Goal: Information Seeking & Learning: Learn about a topic

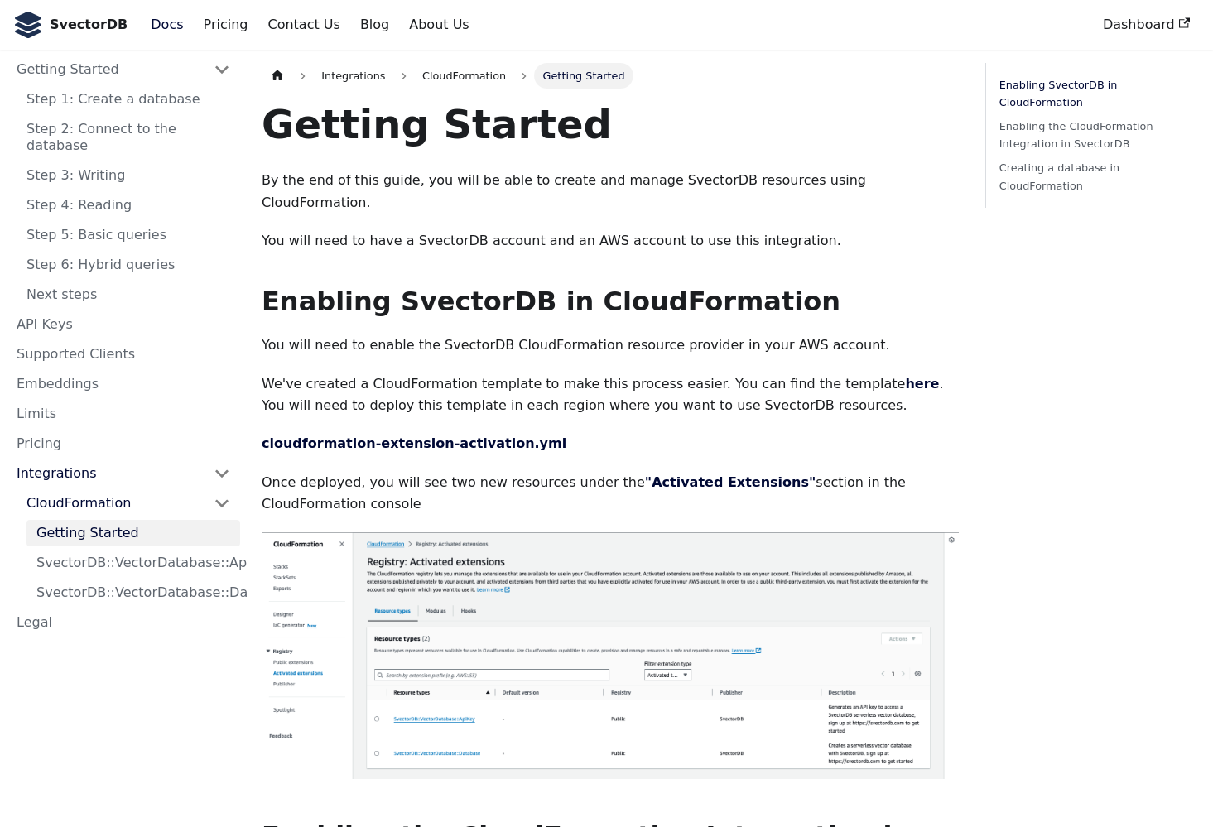
click at [500, 181] on p "By the end of this guide, you will be able to create and manage SvectorDB resou…" at bounding box center [610, 192] width 697 height 44
click at [166, 28] on link "Docs" at bounding box center [167, 25] width 52 height 28
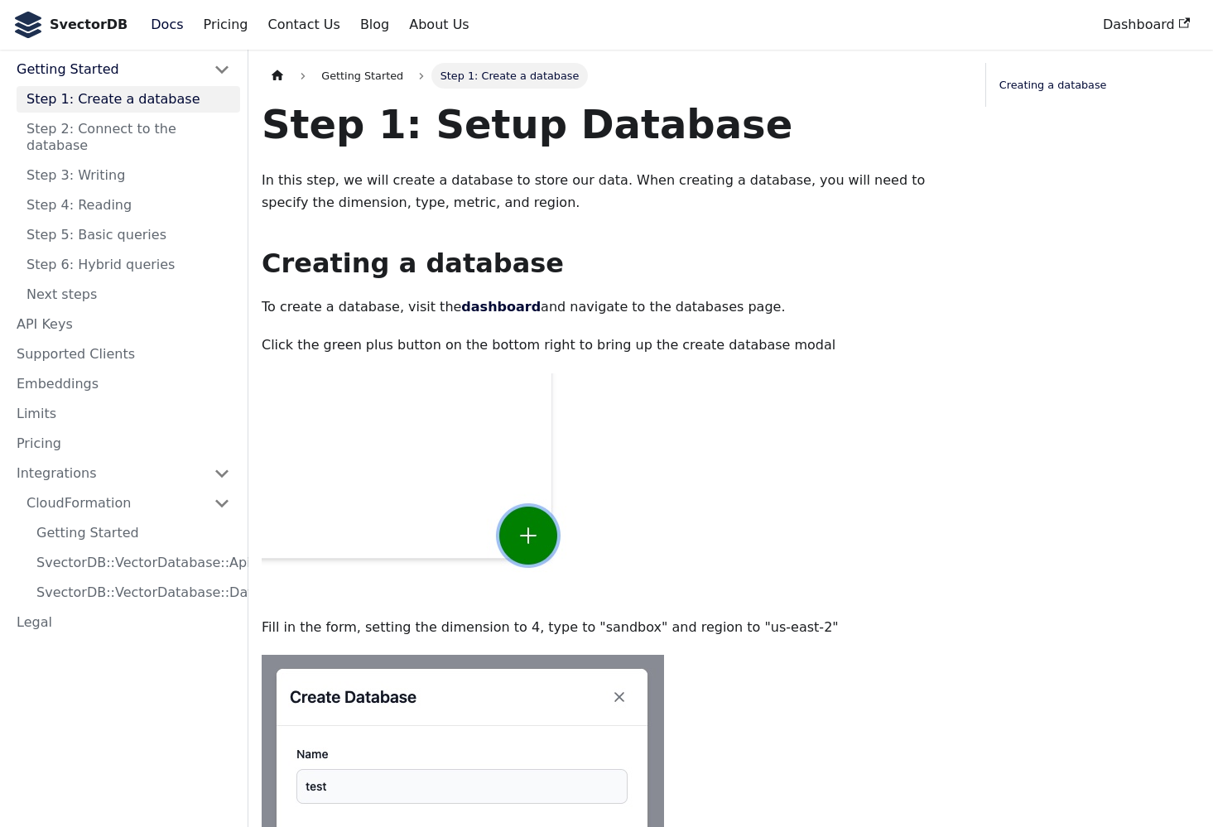
click at [286, 224] on div "Step 1: Setup Database In this step, we will create a database to store our dat…" at bounding box center [610, 768] width 697 height 1339
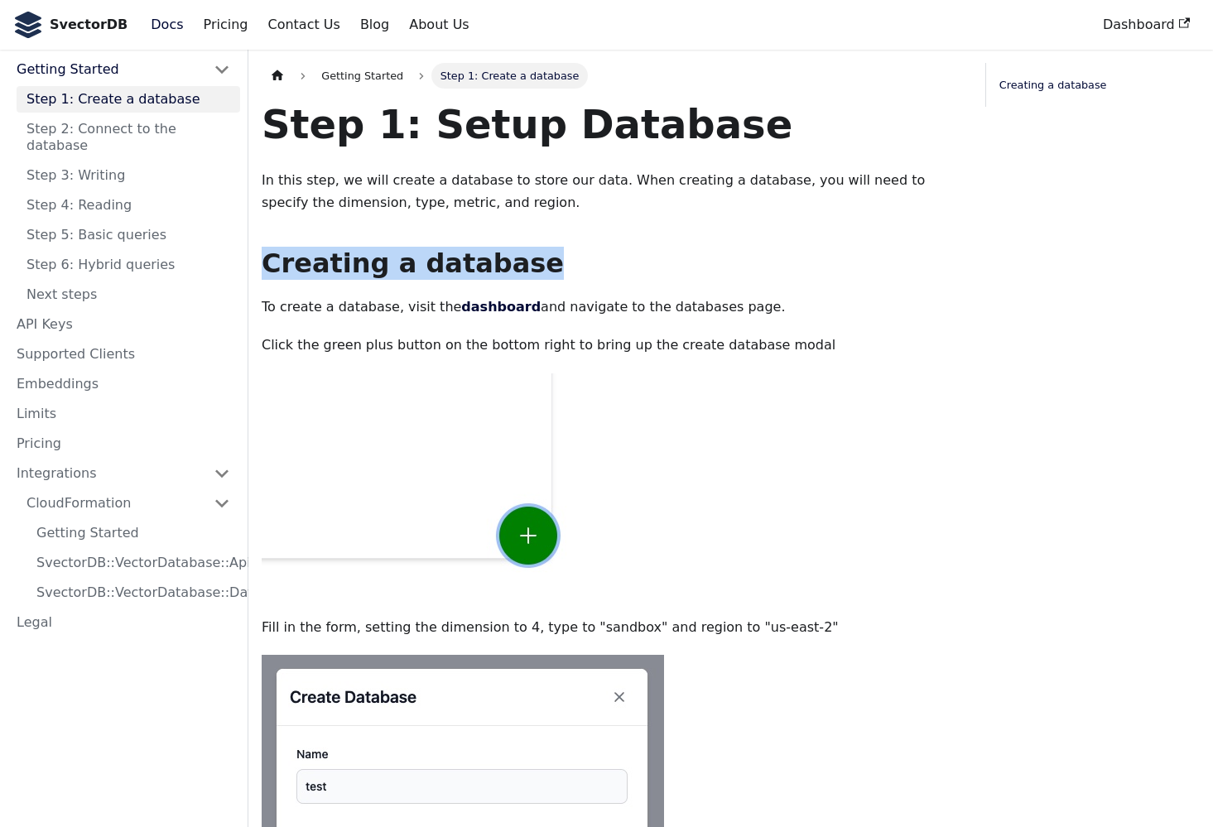
click at [286, 224] on div "Step 1: Setup Database In this step, we will create a database to store our dat…" at bounding box center [610, 768] width 697 height 1339
click at [69, 26] on b "SvectorDB" at bounding box center [89, 25] width 78 height 22
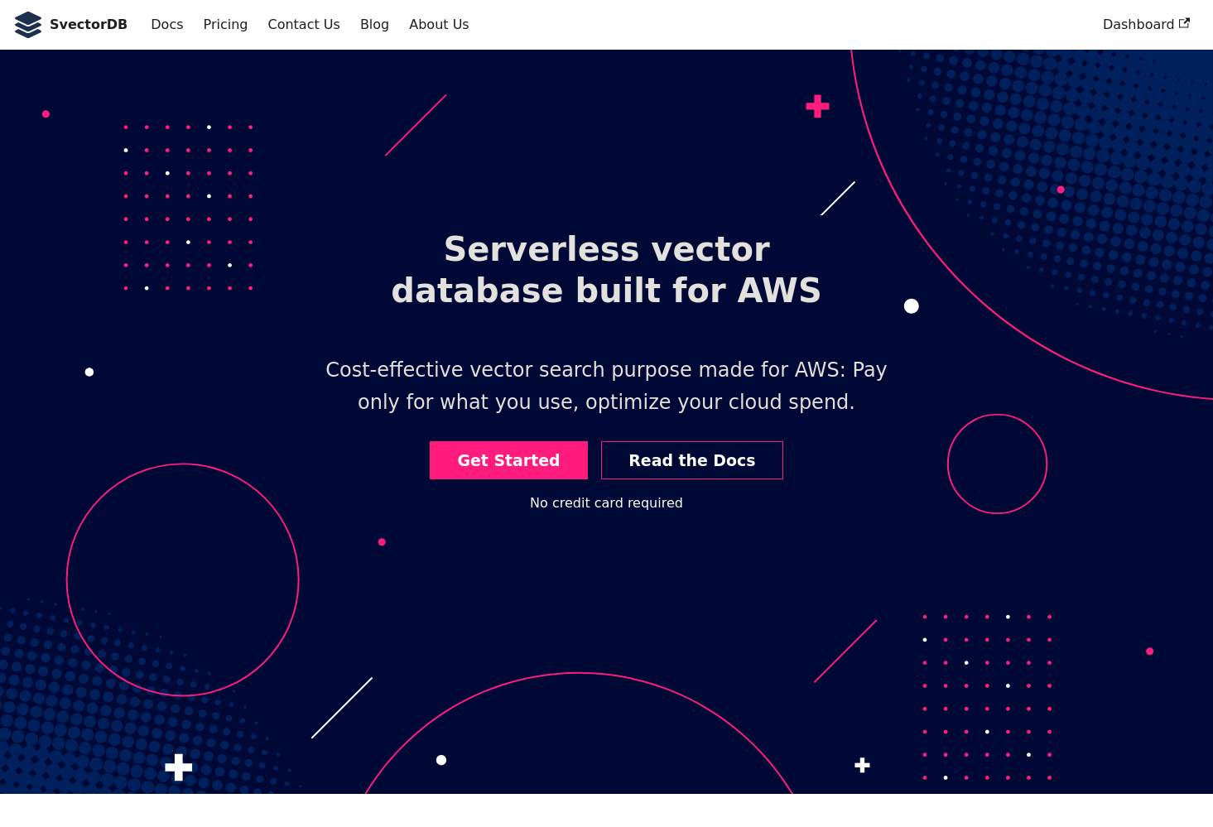
click at [509, 291] on h1 "Serverless vector database built for AWS" at bounding box center [606, 269] width 530 height 109
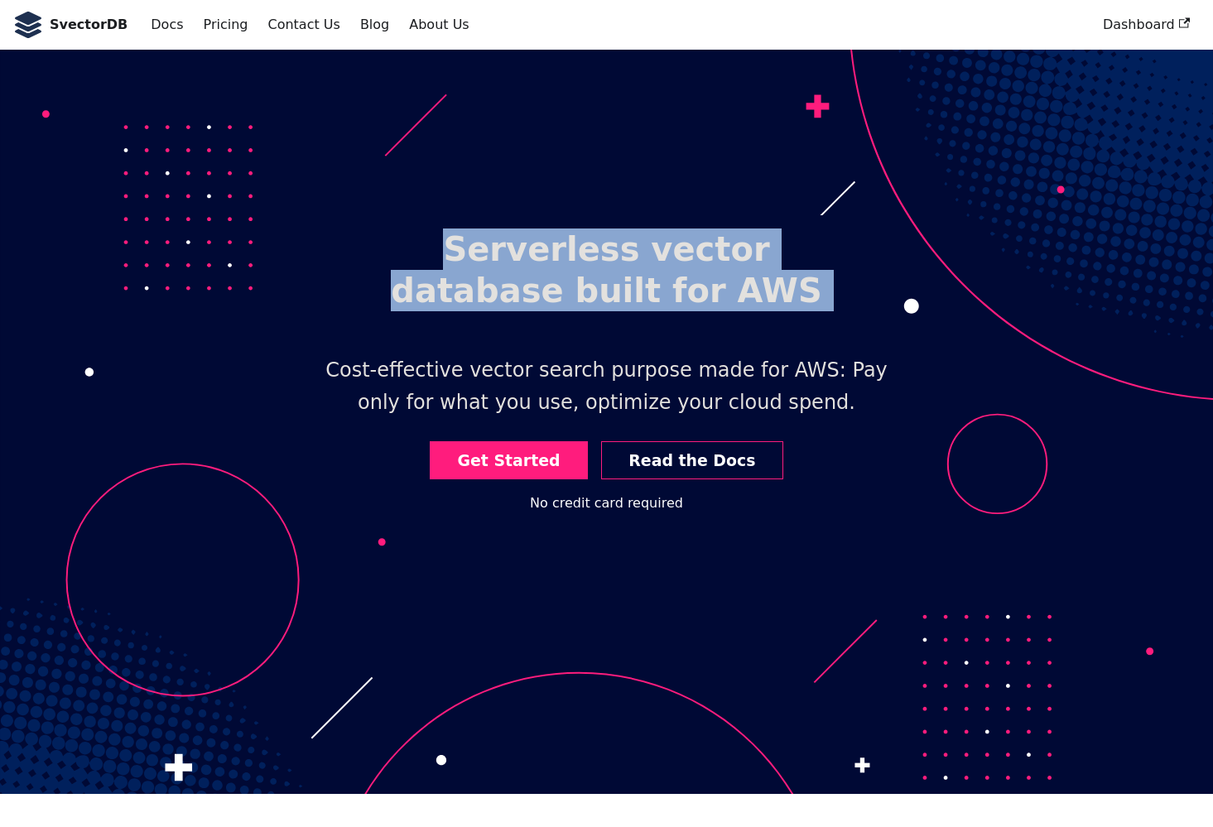
click at [509, 291] on h1 "Serverless vector database built for AWS" at bounding box center [606, 269] width 530 height 109
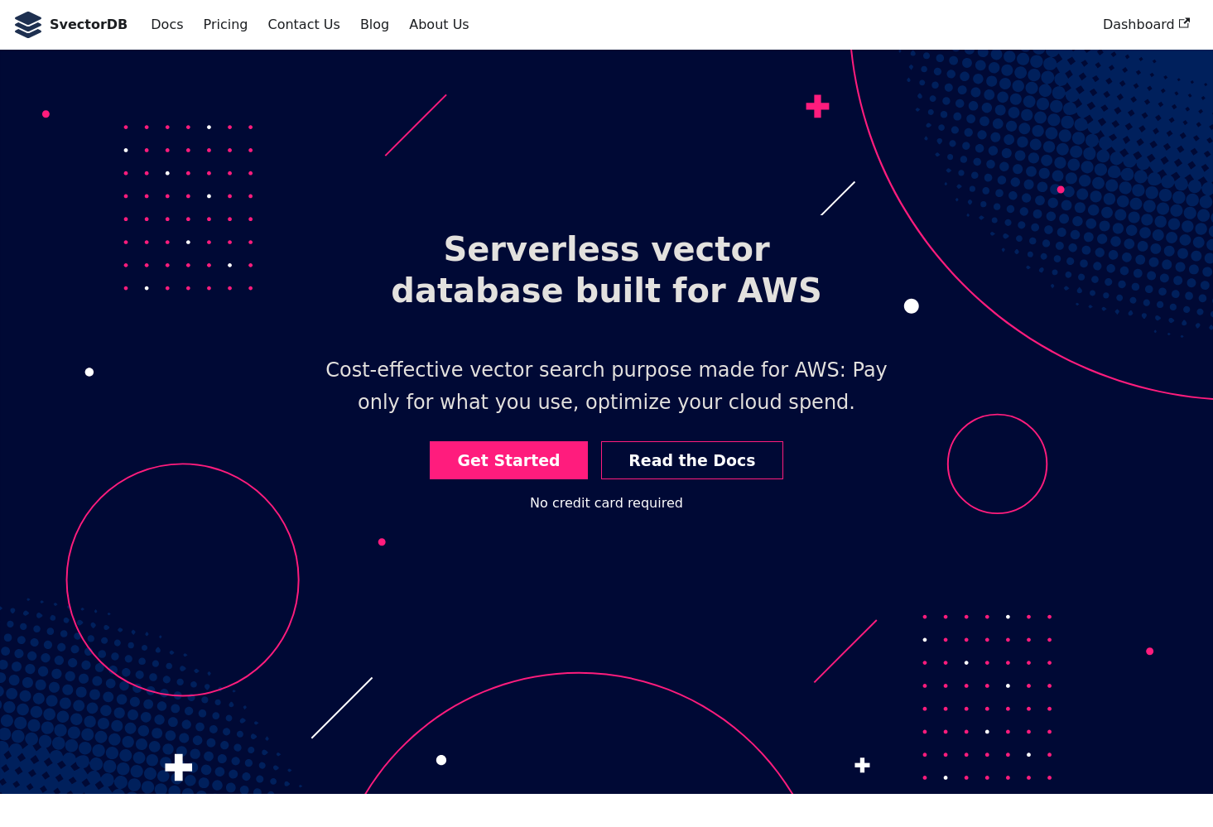
click at [548, 335] on header "Serverless vector database built for AWS Cost-effective vector search purpose m…" at bounding box center [606, 422] width 1213 height 744
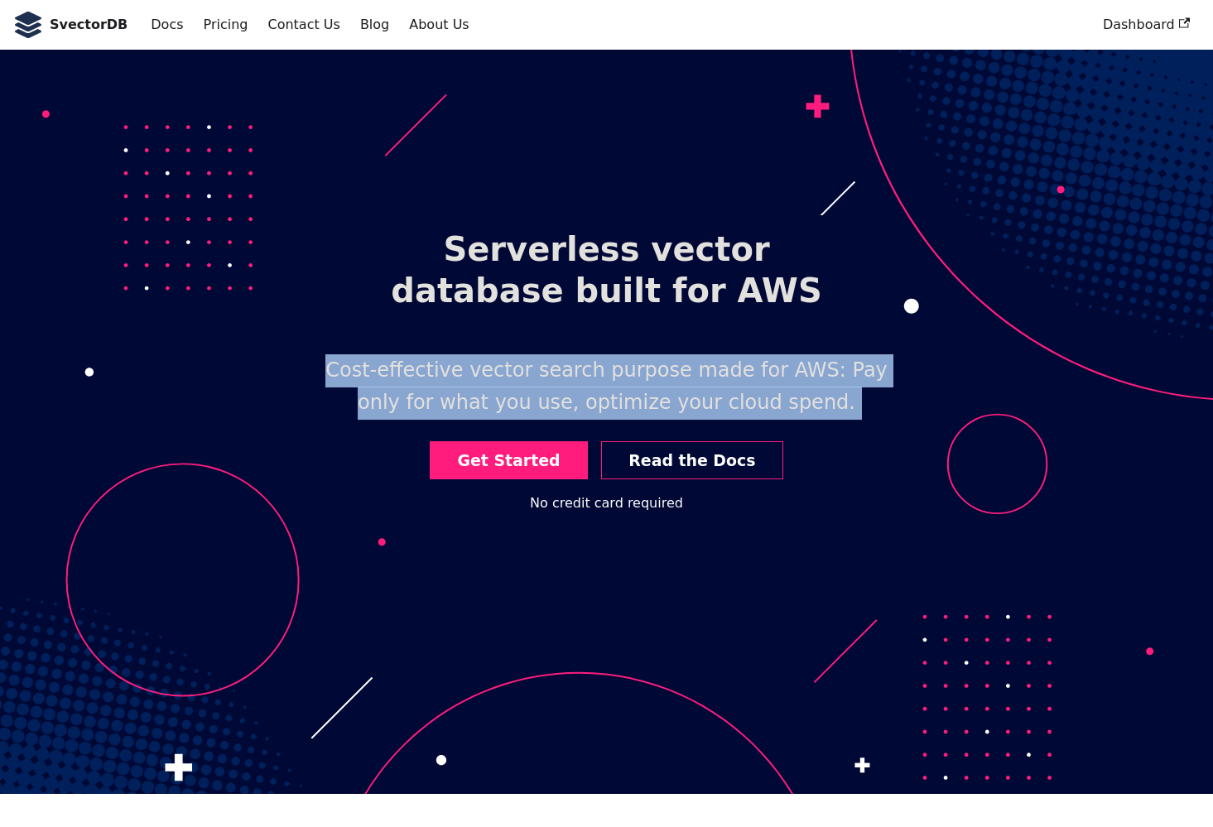
click at [548, 335] on header "Serverless vector database built for AWS Cost-effective vector search purpose m…" at bounding box center [606, 422] width 1213 height 744
click at [233, 26] on link "Pricing" at bounding box center [226, 25] width 65 height 28
click at [217, 25] on link "Pricing" at bounding box center [226, 25] width 65 height 28
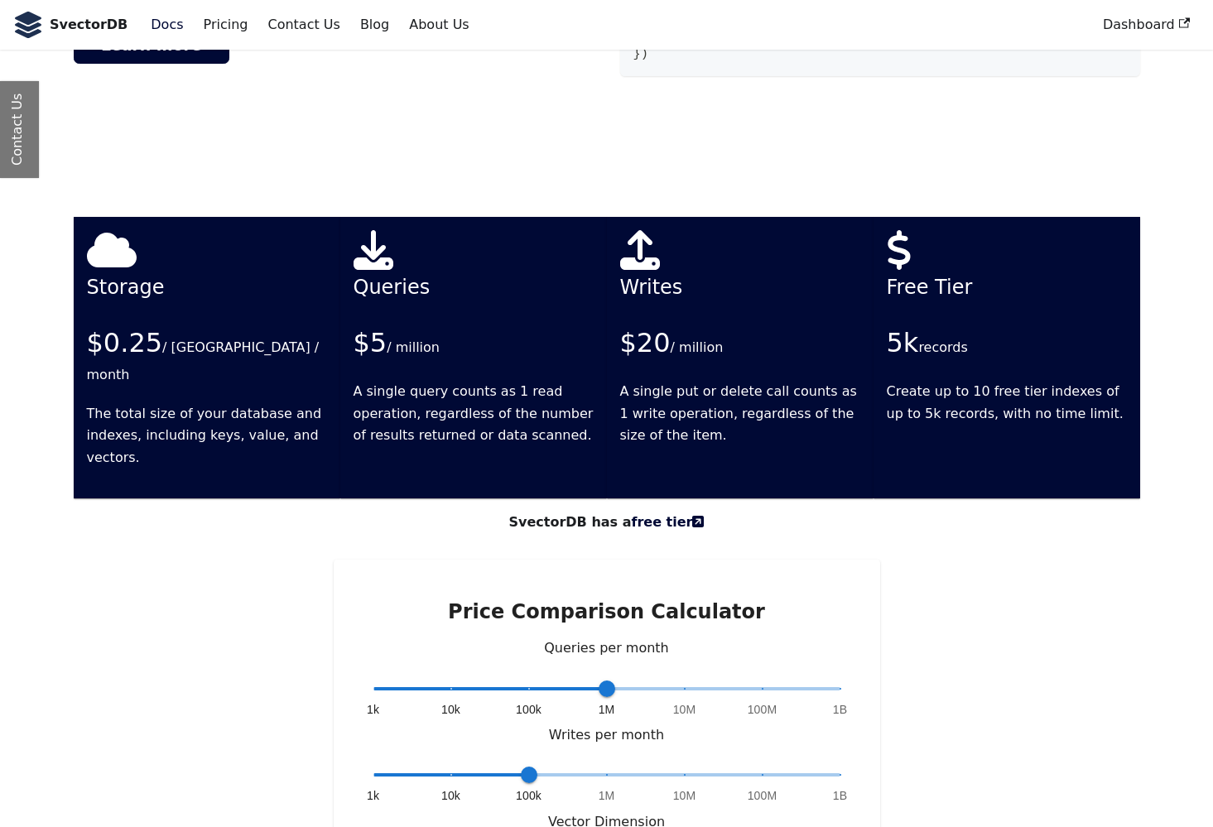
click at [166, 25] on link "Docs" at bounding box center [167, 25] width 52 height 28
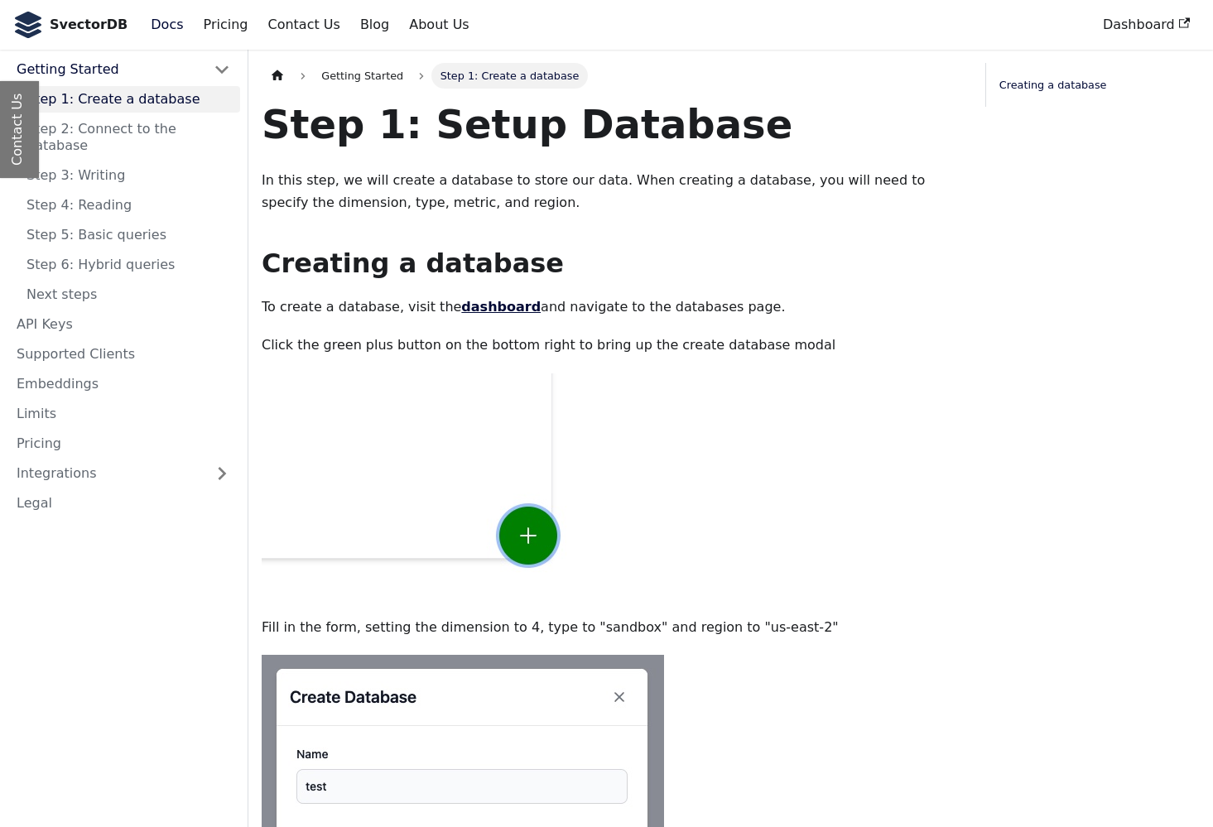
click at [487, 302] on link "dashboard" at bounding box center [500, 307] width 79 height 16
click at [159, 139] on link "Step 2: Connect to the database" at bounding box center [129, 137] width 224 height 43
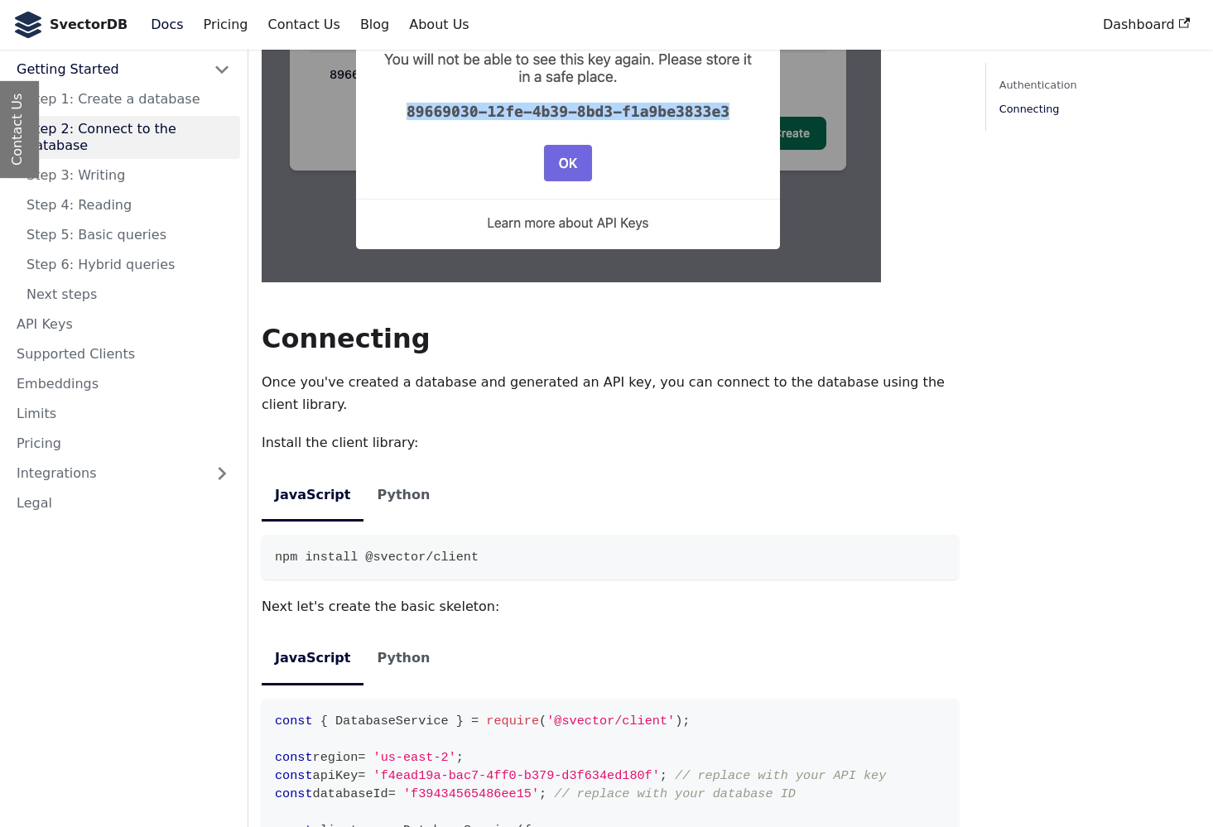
scroll to position [1375, 0]
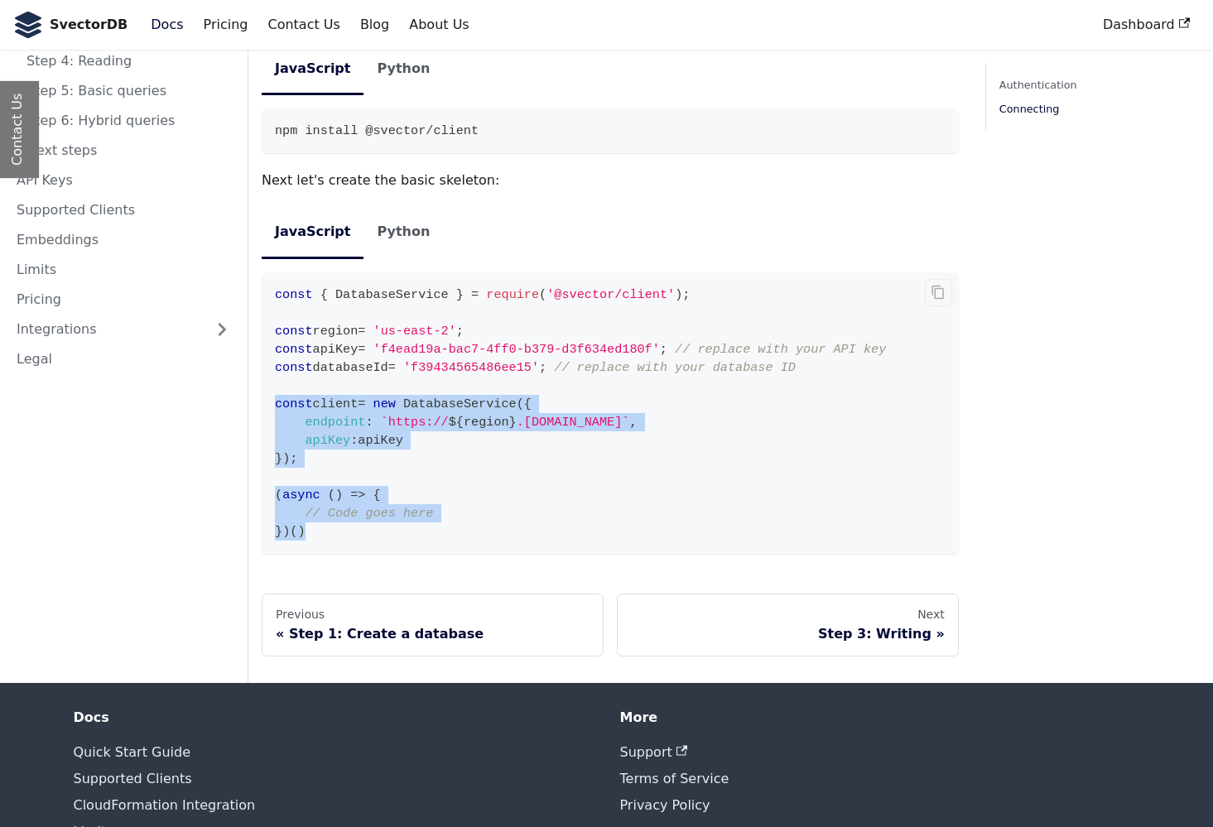
drag, startPoint x: 441, startPoint y: 335, endPoint x: 441, endPoint y: 501, distance: 165.6
click at [441, 501] on code "const { DatabaseService } = require ( '@svector/client' ) ; const region = 'us-…" at bounding box center [610, 413] width 697 height 282
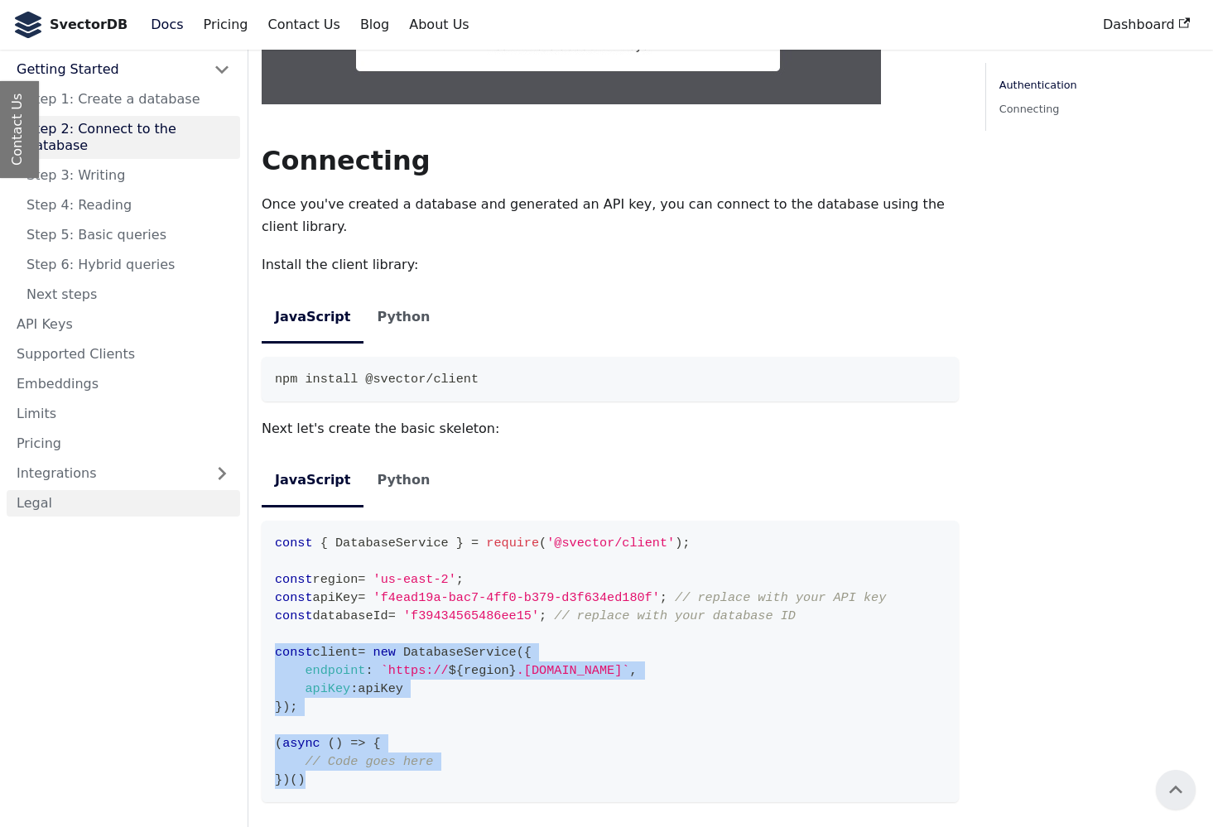
scroll to position [855, 0]
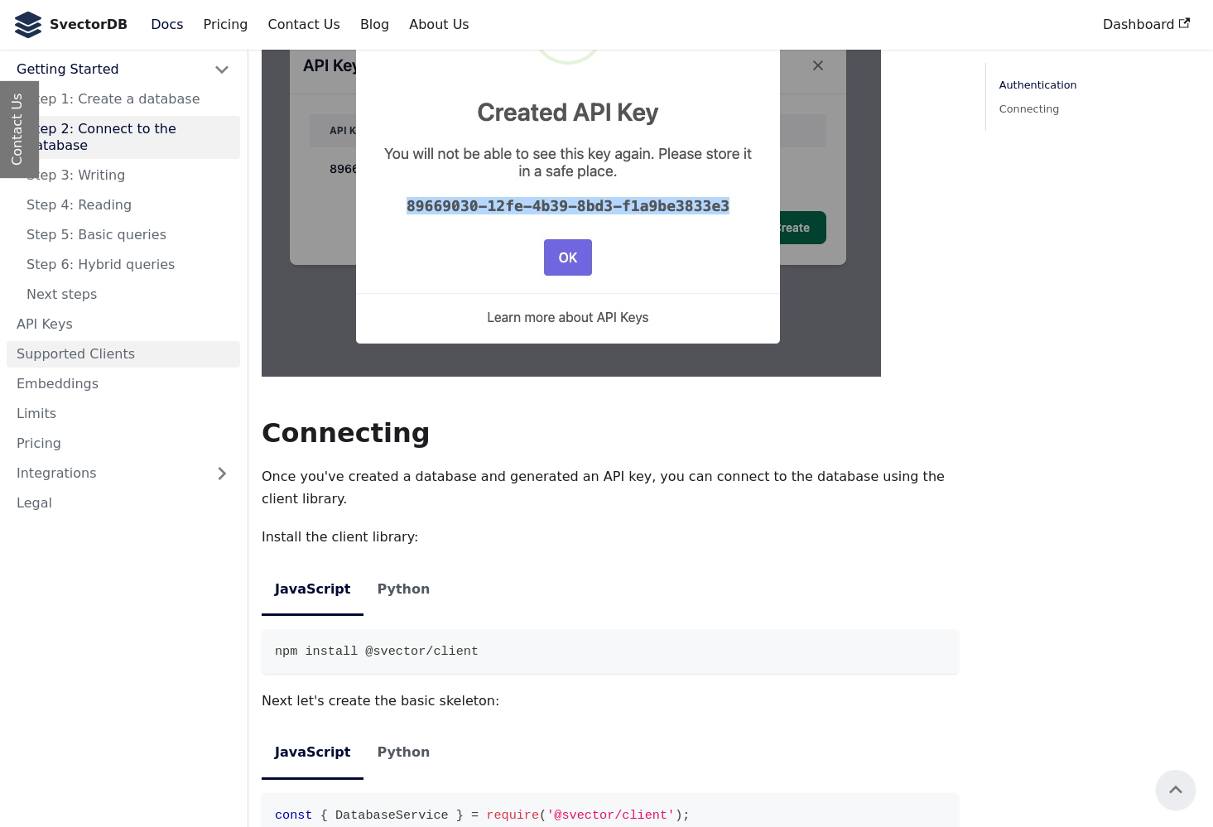
click at [111, 341] on link "Supported Clients" at bounding box center [124, 354] width 234 height 26
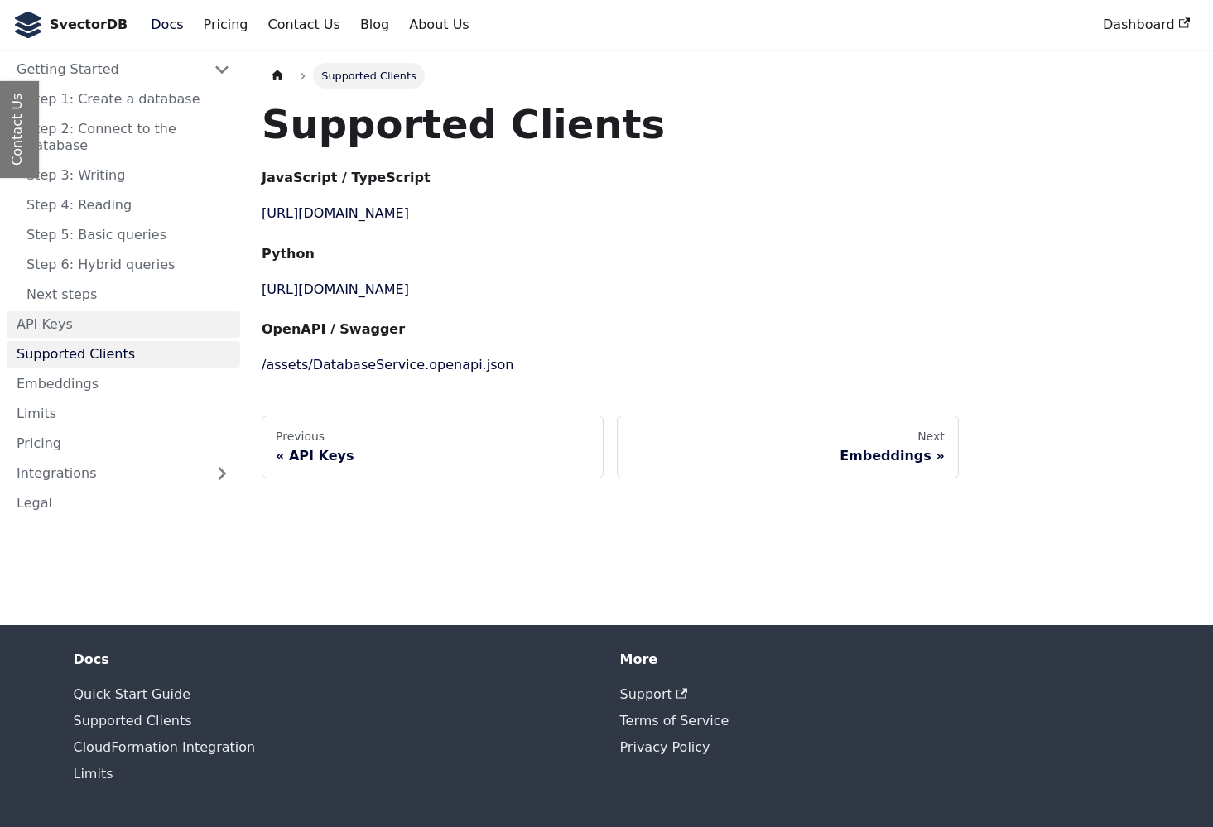
click at [110, 313] on link "API Keys" at bounding box center [124, 324] width 234 height 26
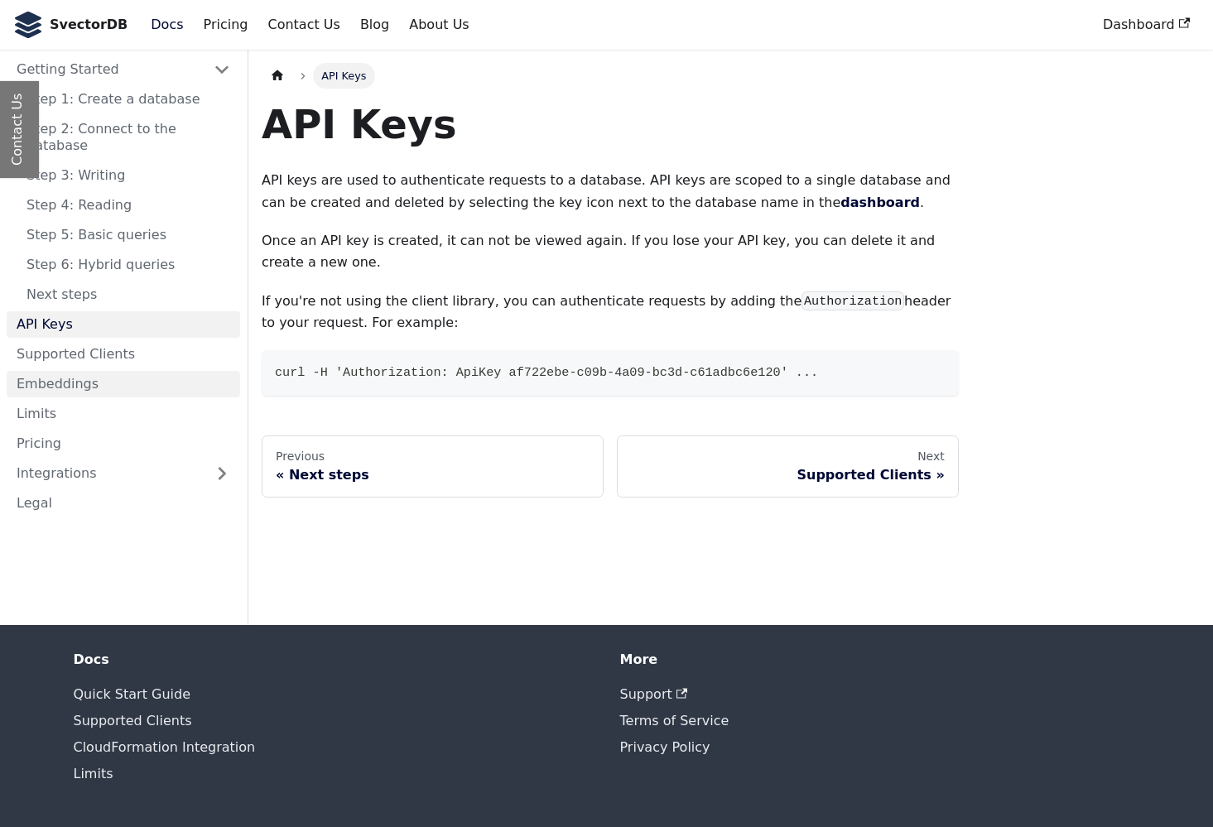
click at [105, 379] on link "Embeddings" at bounding box center [124, 384] width 234 height 26
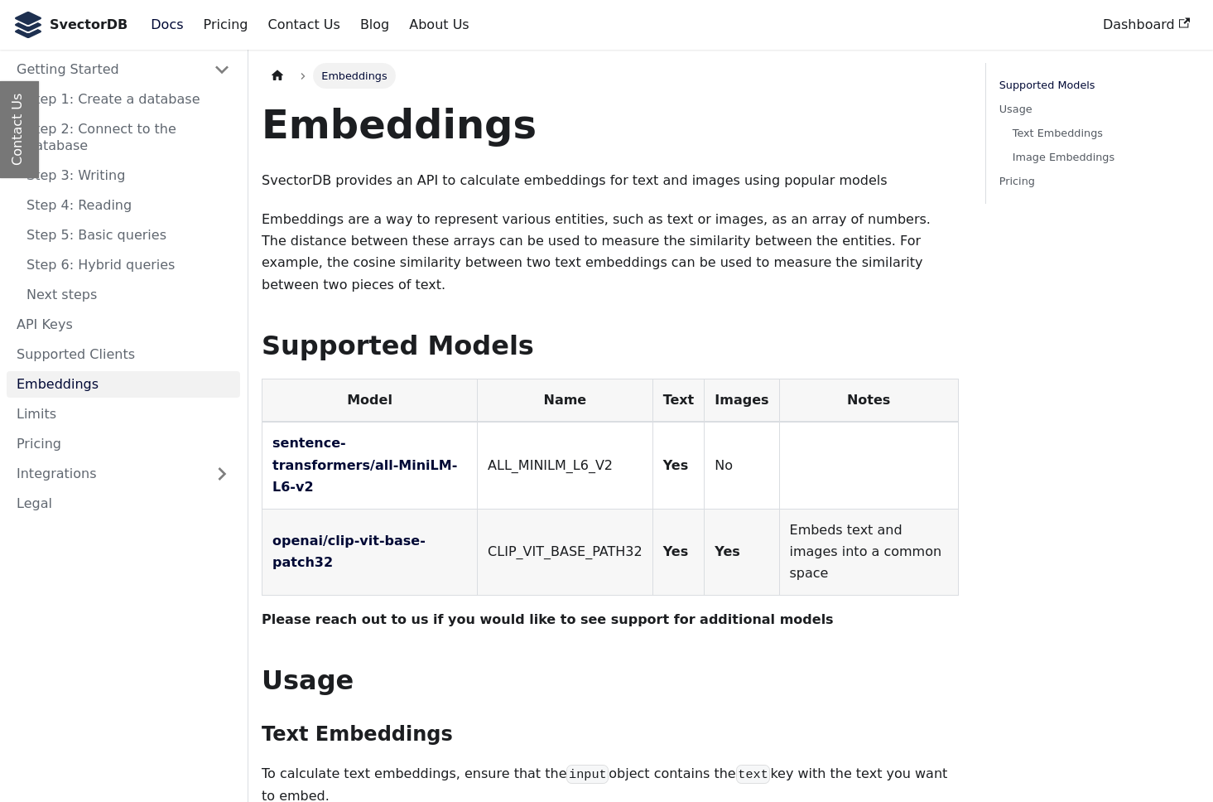
click at [661, 508] on td "Yes" at bounding box center [679, 551] width 52 height 86
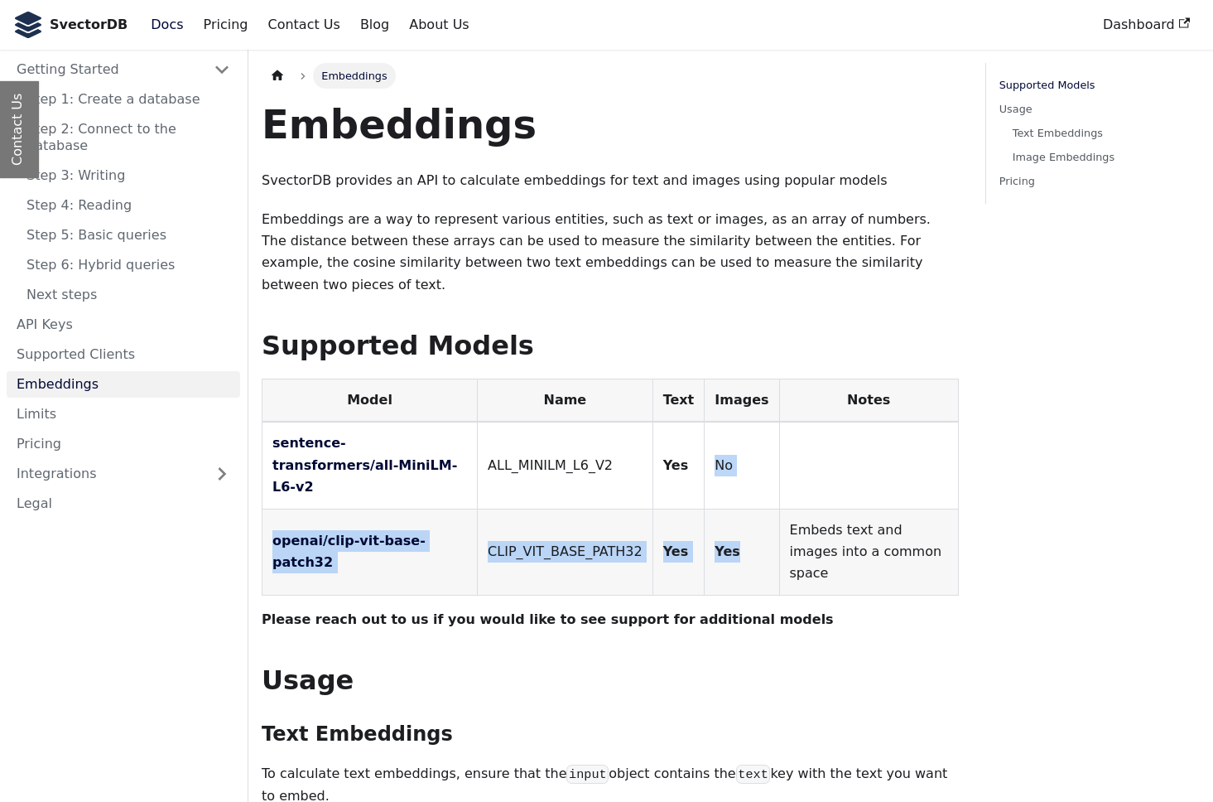
drag, startPoint x: 766, startPoint y: 503, endPoint x: 740, endPoint y: 416, distance: 91.5
click at [740, 422] on tbody "sentence-transformers/all-MiniLM-L6-v2 ALL_MINILM_L6_V2 Yes No openai/clip-vit-…" at bounding box center [611, 508] width 696 height 173
click at [740, 422] on td "No" at bounding box center [742, 465] width 75 height 87
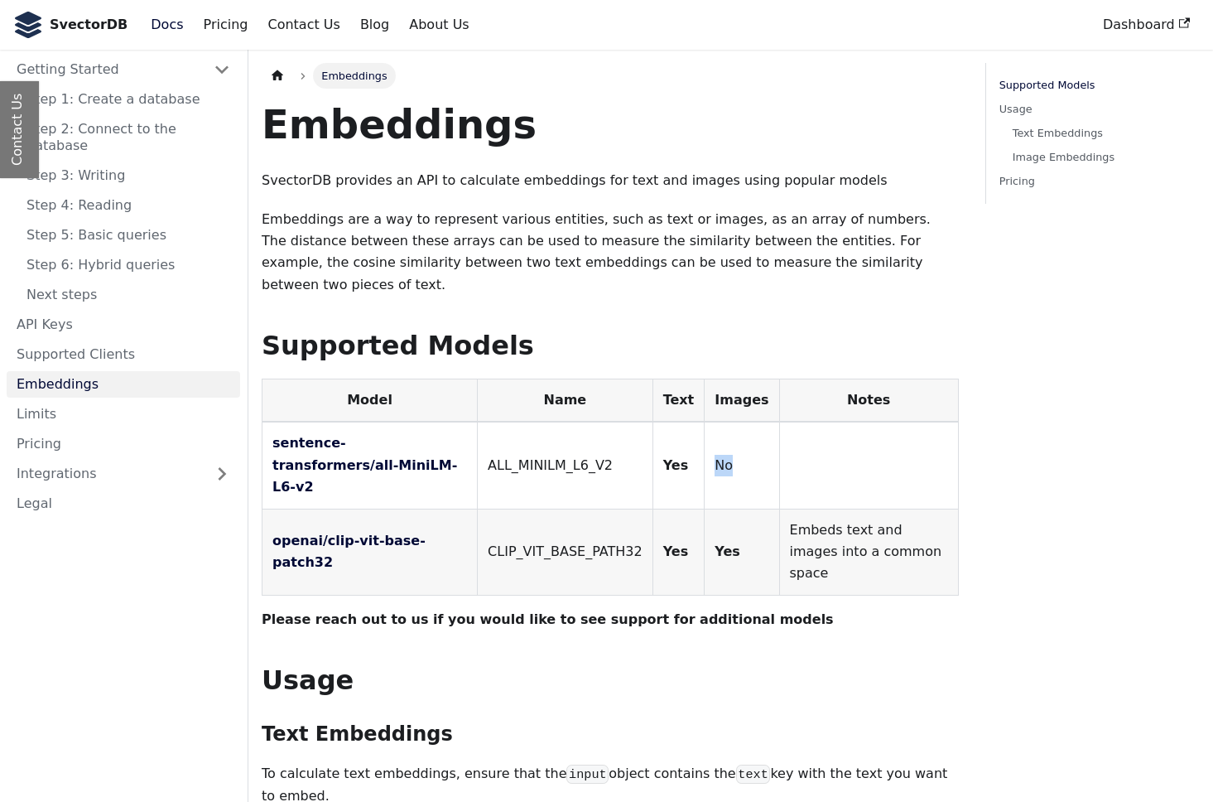
click at [740, 422] on td "No" at bounding box center [742, 465] width 75 height 87
click at [436, 190] on p "SvectorDB provides an API to calculate embeddings for text and images using pop…" at bounding box center [610, 181] width 697 height 22
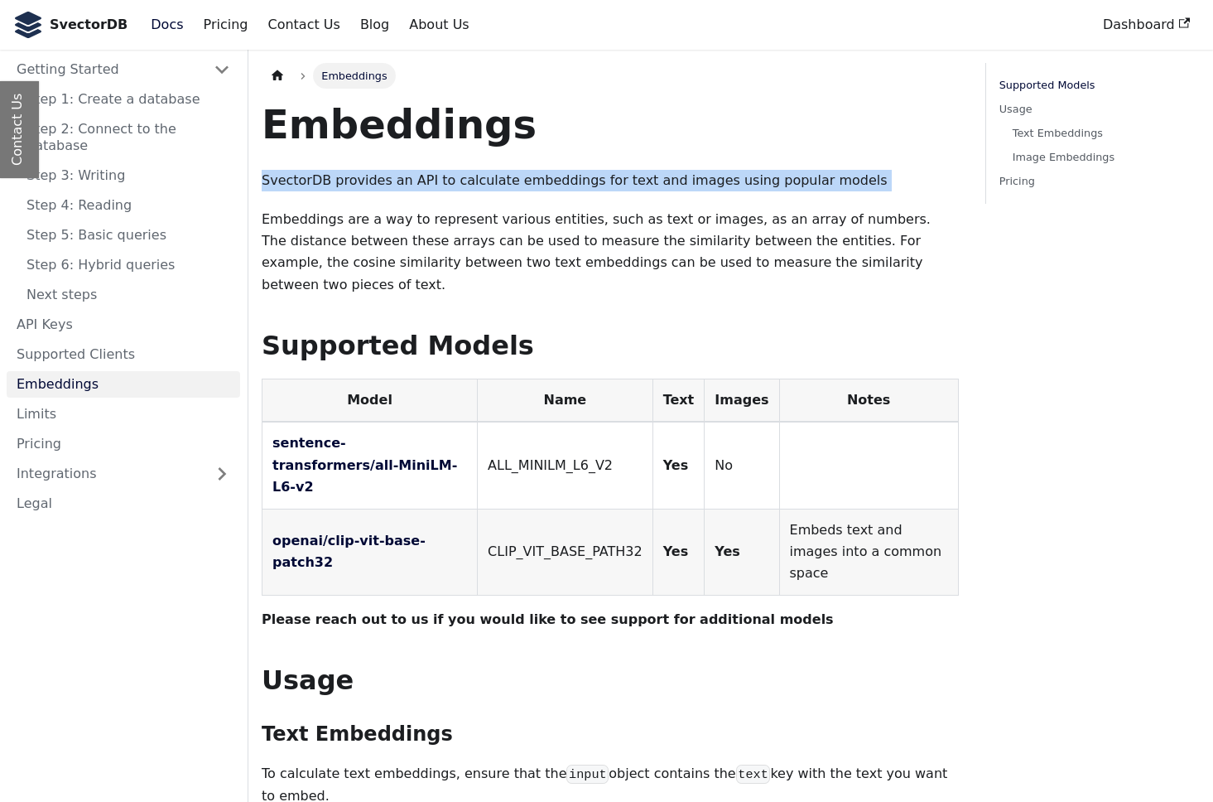
click at [436, 190] on p "SvectorDB provides an API to calculate embeddings for text and images using pop…" at bounding box center [610, 181] width 697 height 22
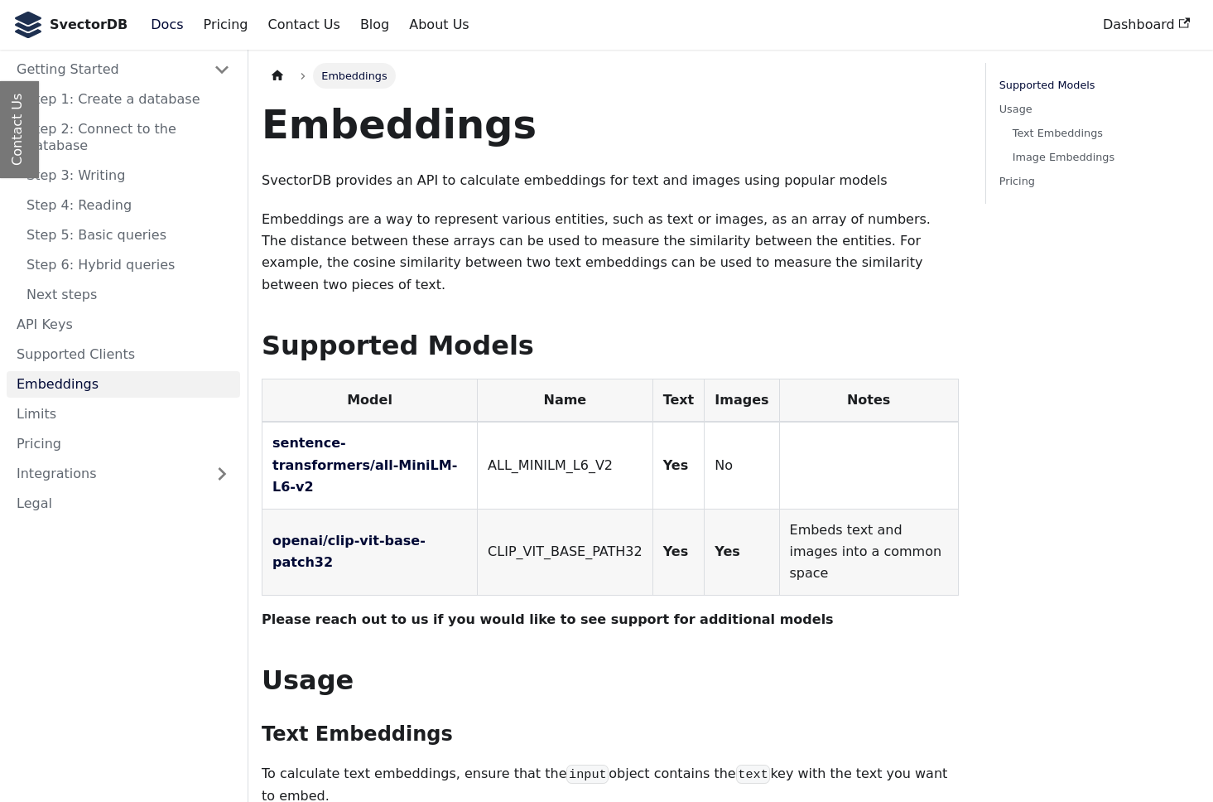
click at [434, 205] on div "Embeddings SvectorDB provides an API to calculate embeddings for text and image…" at bounding box center [610, 806] width 697 height 1414
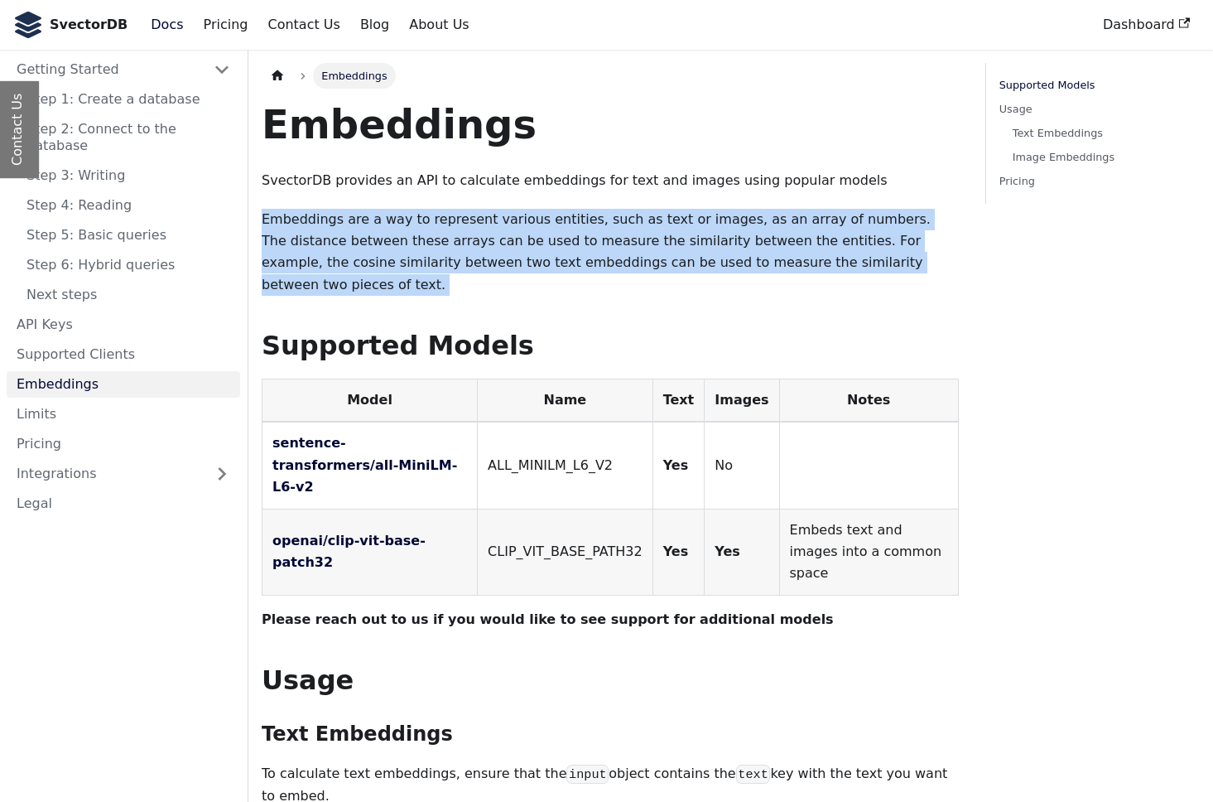
click at [434, 205] on div "Embeddings SvectorDB provides an API to calculate embeddings for text and image…" at bounding box center [610, 806] width 697 height 1414
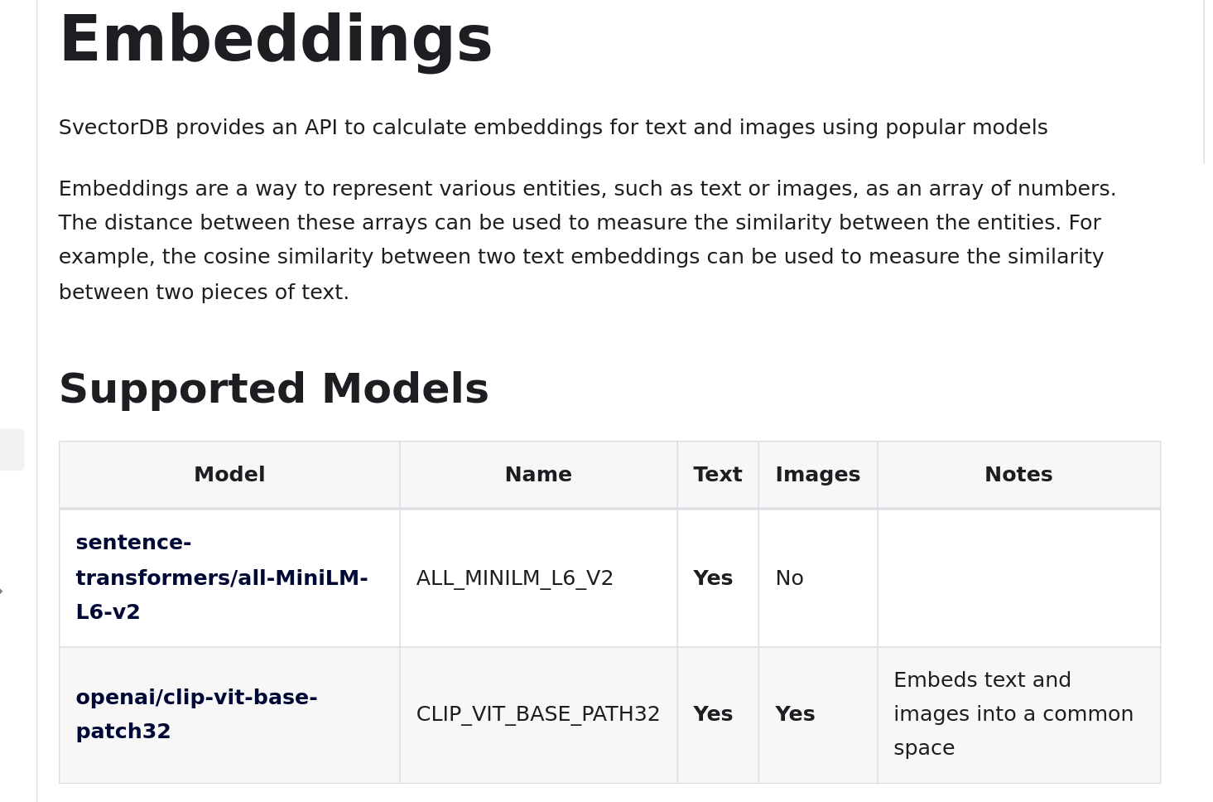
click at [334, 209] on p "Embeddings are a way to represent various entities, such as text or images, as …" at bounding box center [610, 253] width 697 height 88
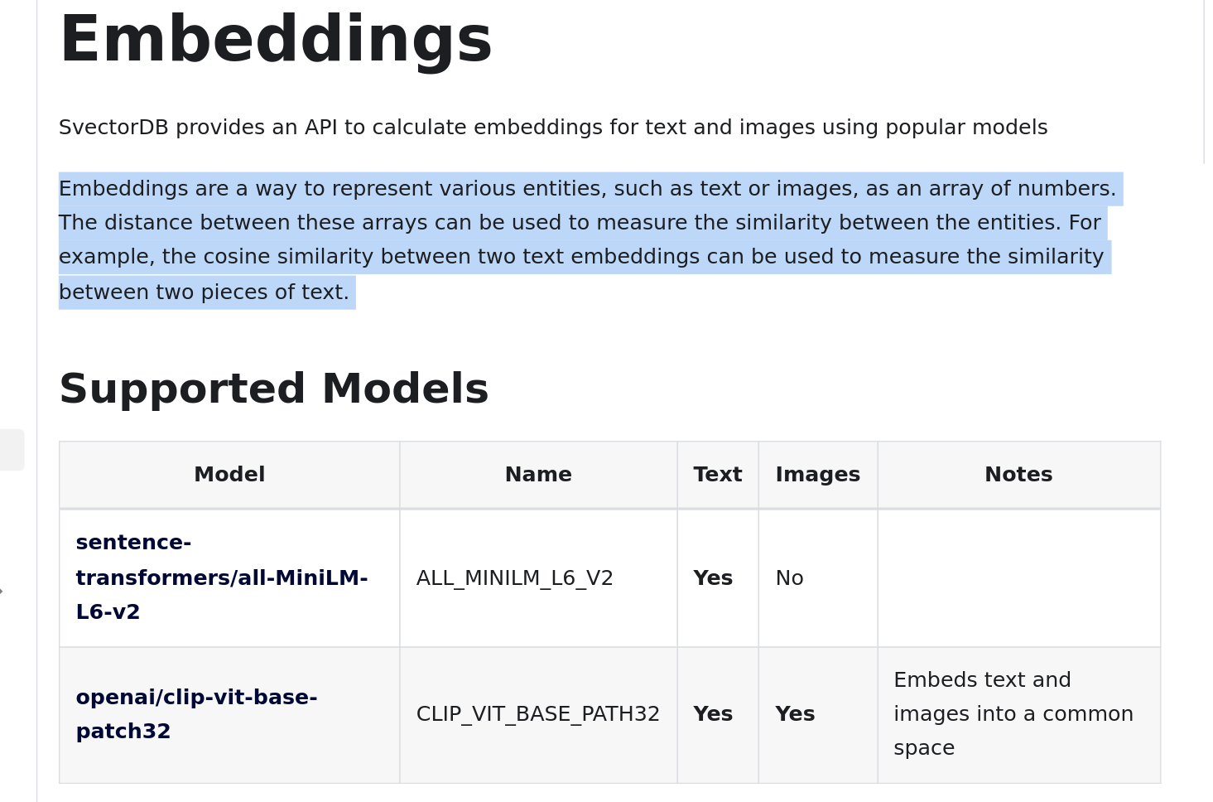
click at [334, 209] on p "Embeddings are a way to represent various entities, such as text or images, as …" at bounding box center [610, 253] width 697 height 88
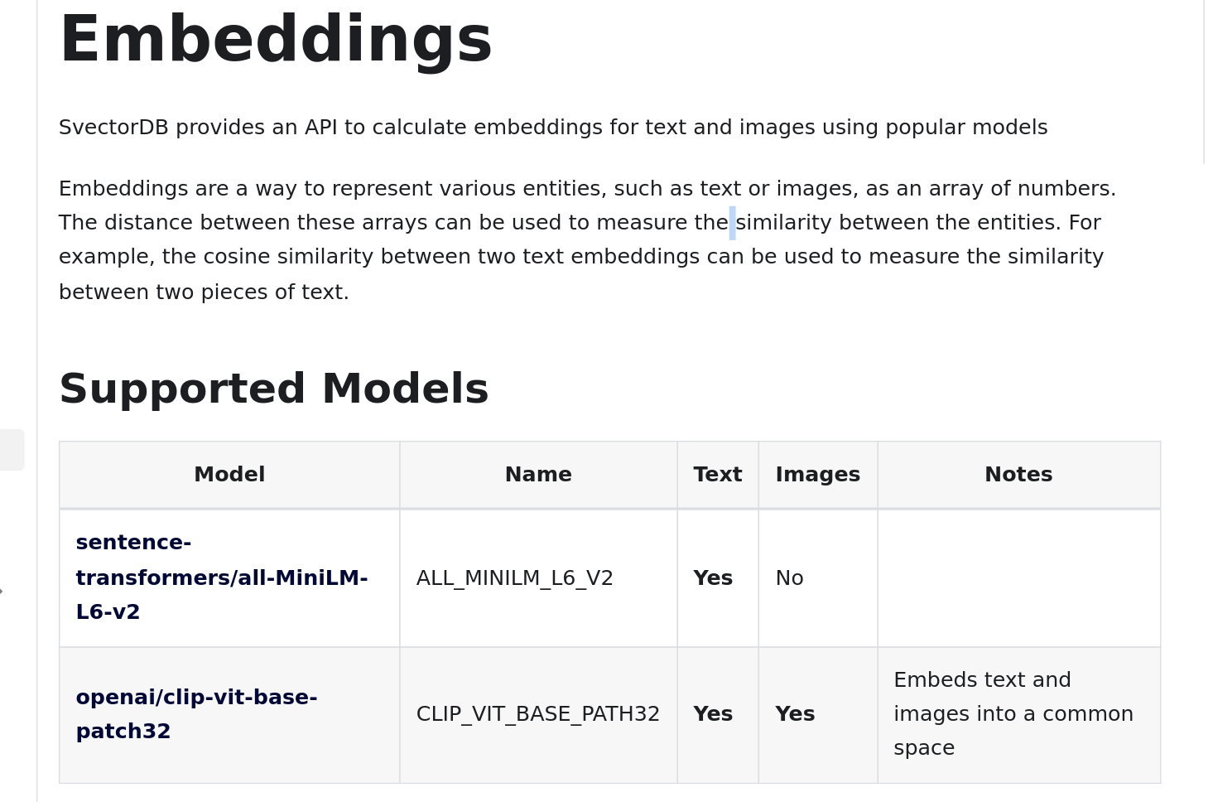
click at [334, 209] on p "Embeddings are a way to represent various entities, such as text or images, as …" at bounding box center [610, 253] width 697 height 88
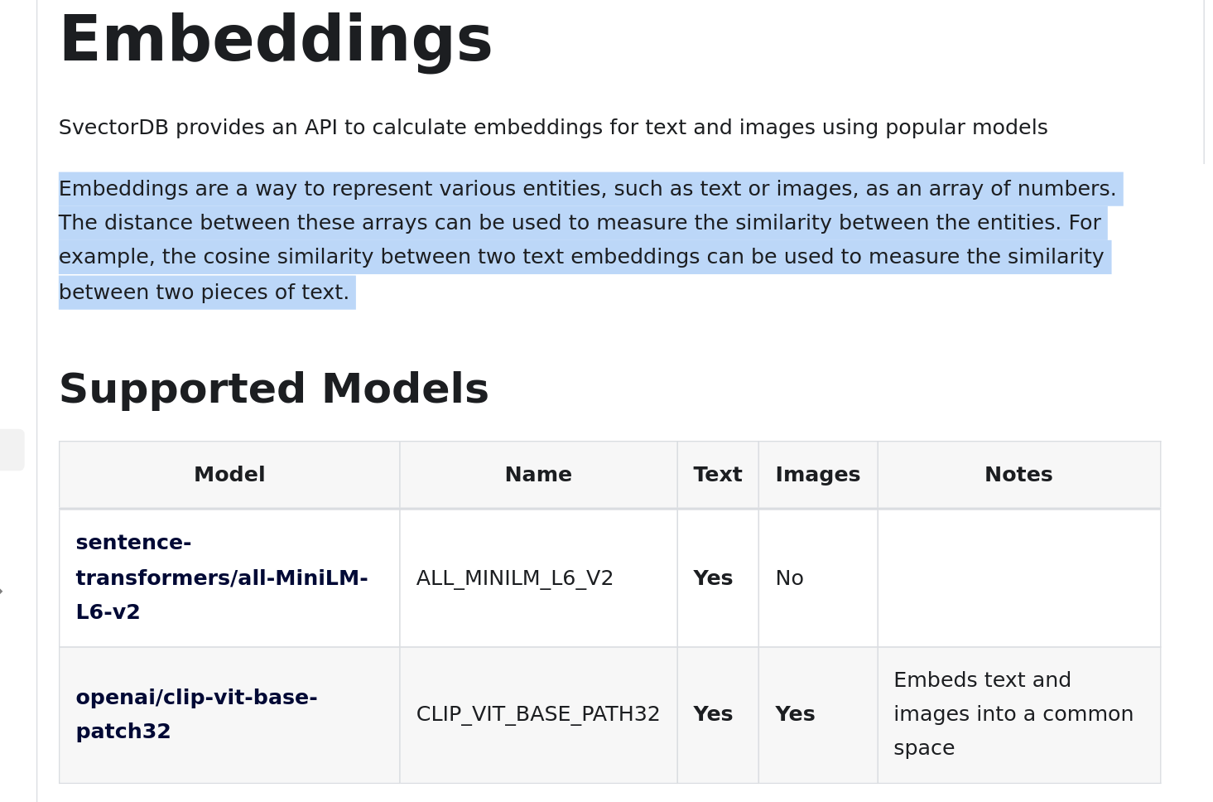
click at [334, 209] on p "Embeddings are a way to represent various entities, such as text or images, as …" at bounding box center [610, 253] width 697 height 88
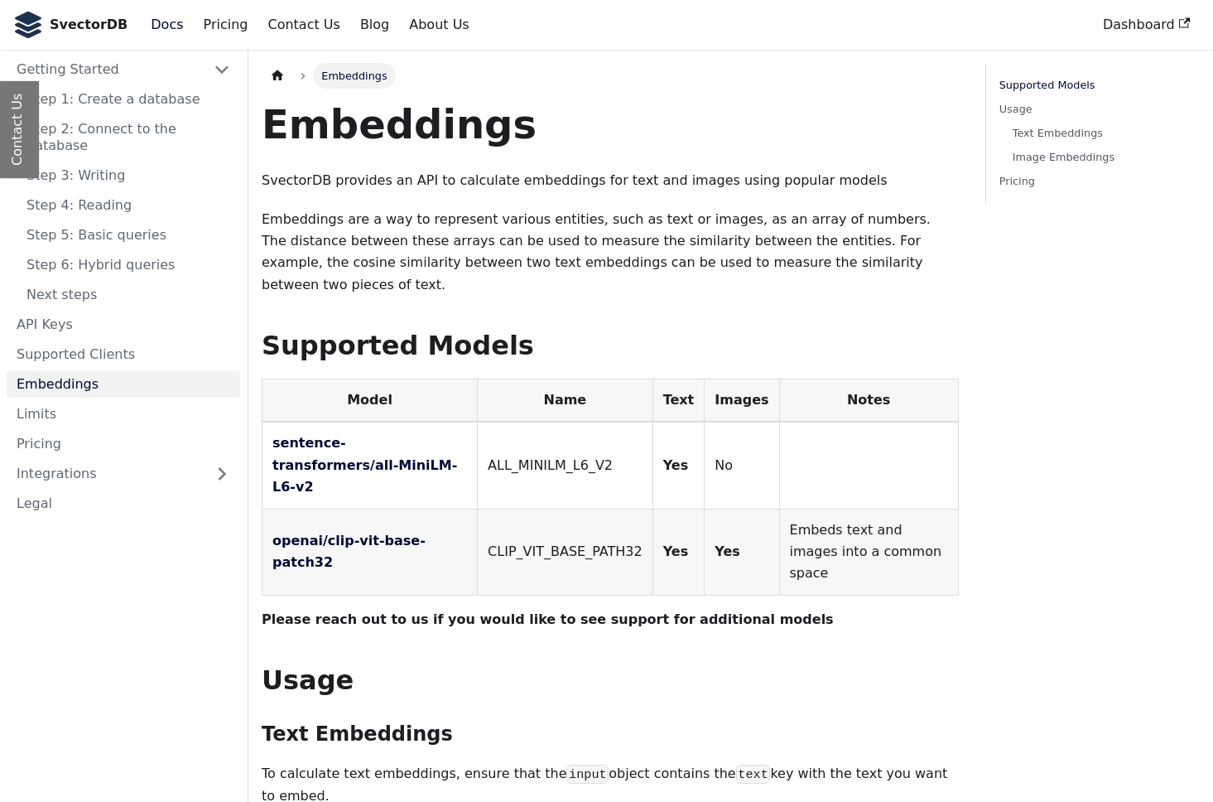
click at [401, 267] on p "Embeddings are a way to represent various entities, such as text or images, as …" at bounding box center [610, 253] width 697 height 88
drag, startPoint x: 364, startPoint y: 262, endPoint x: 642, endPoint y: 263, distance: 278.2
click at [642, 263] on p "Embeddings are a way to represent various entities, such as text or images, as …" at bounding box center [610, 253] width 697 height 88
drag, startPoint x: 638, startPoint y: 263, endPoint x: 467, endPoint y: 263, distance: 170.6
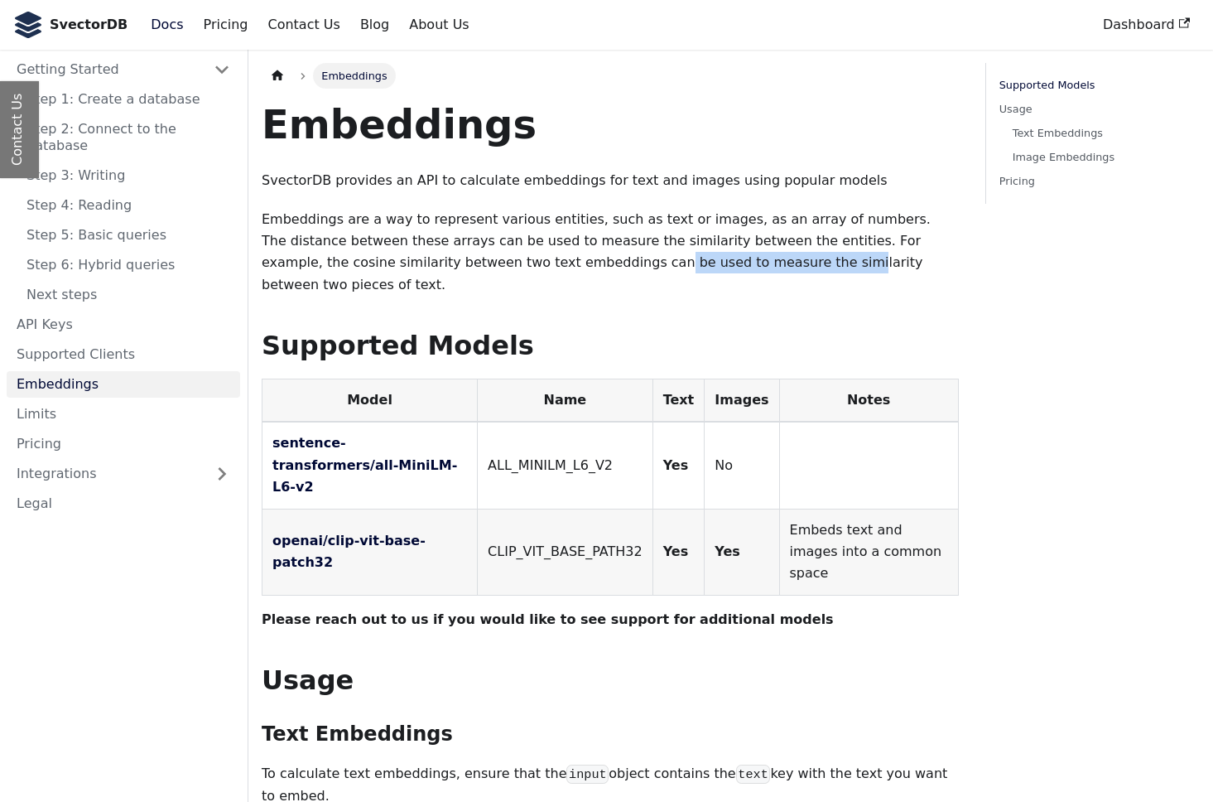
click at [467, 263] on p "Embeddings are a way to represent various entities, such as text or images, as …" at bounding box center [610, 253] width 697 height 88
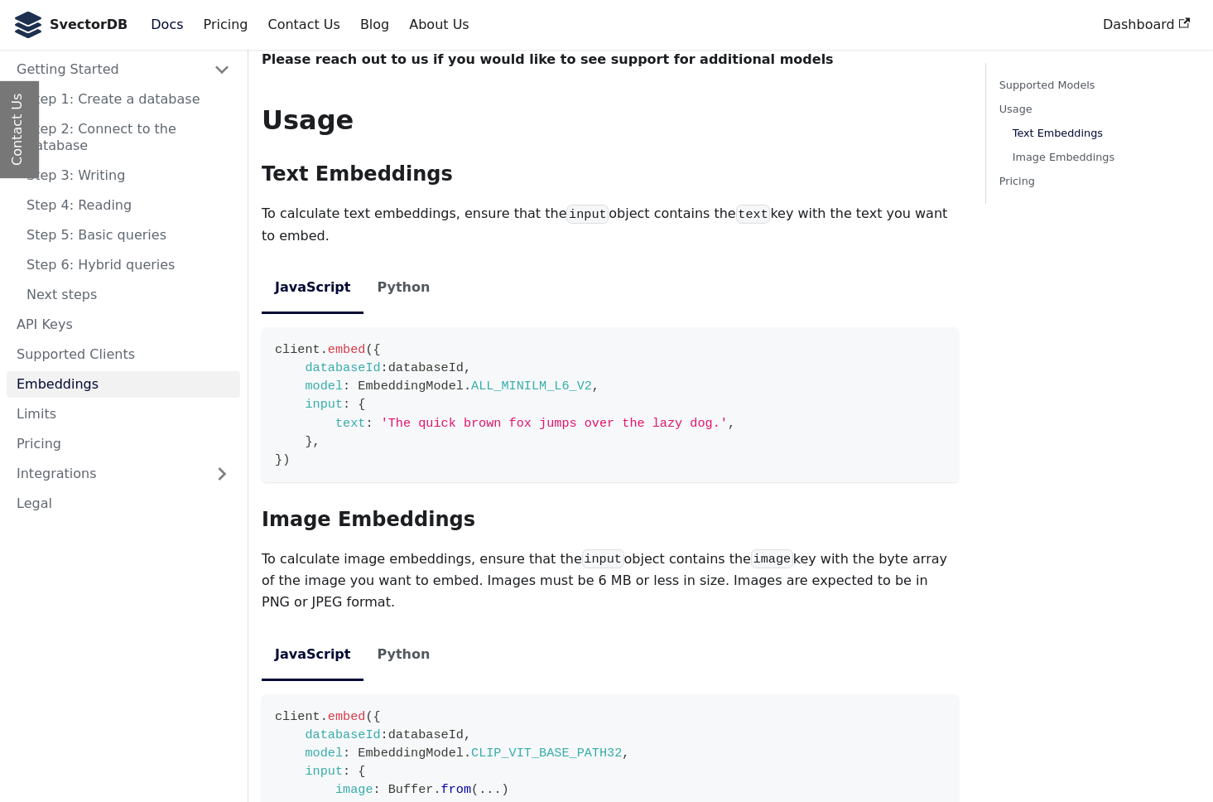
scroll to position [563, 0]
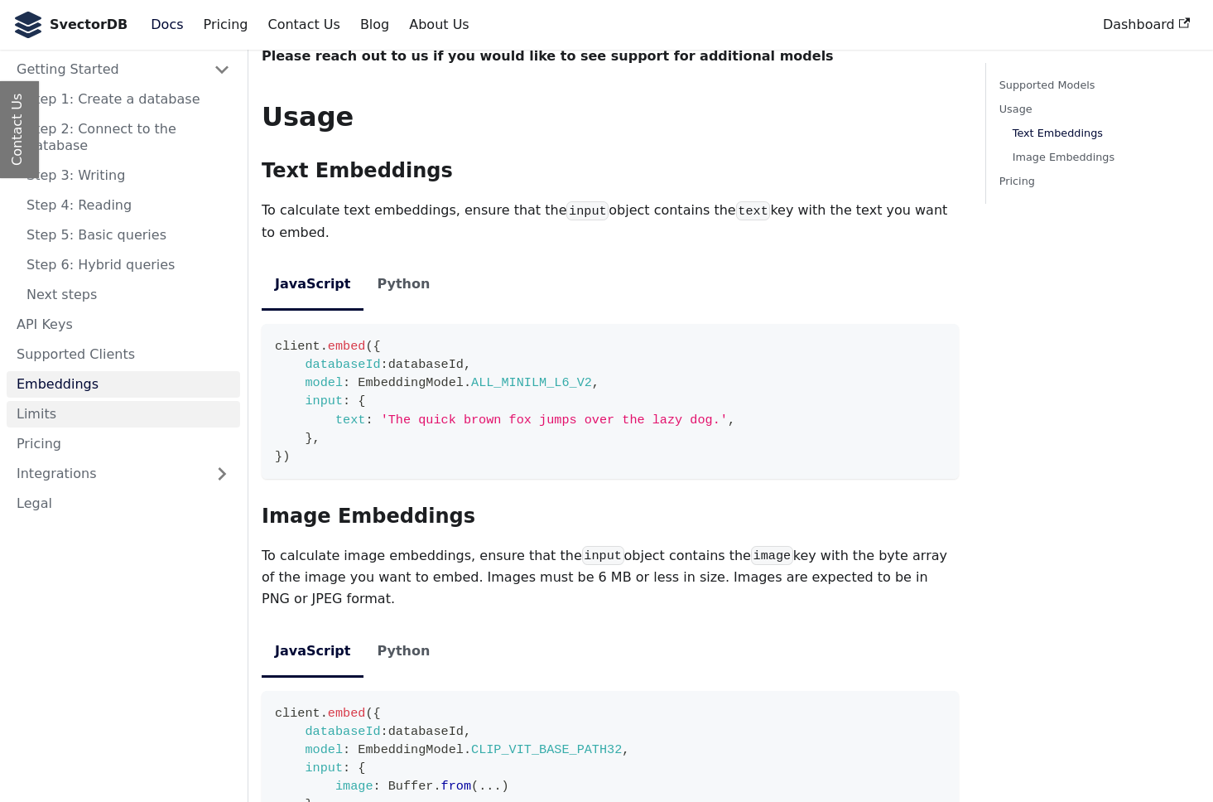
click at [38, 401] on link "Limits" at bounding box center [124, 414] width 234 height 26
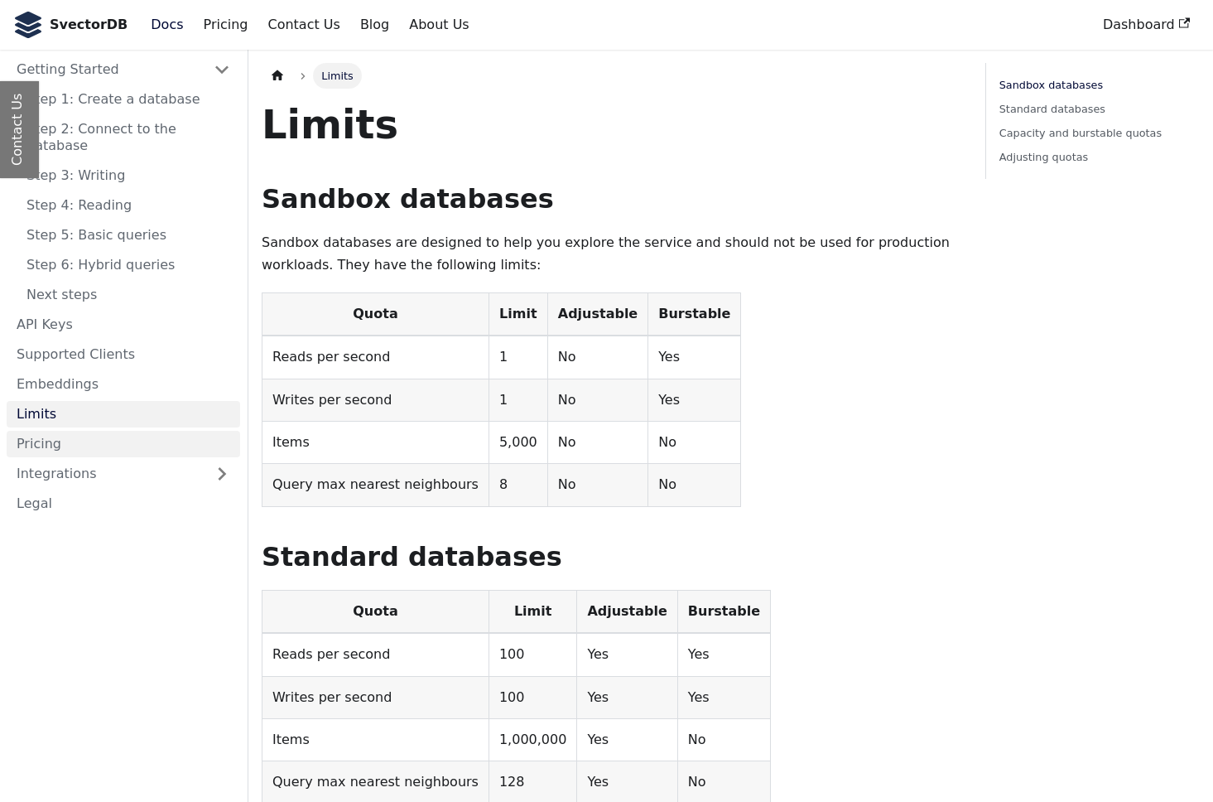
click at [44, 431] on link "Pricing" at bounding box center [124, 444] width 234 height 26
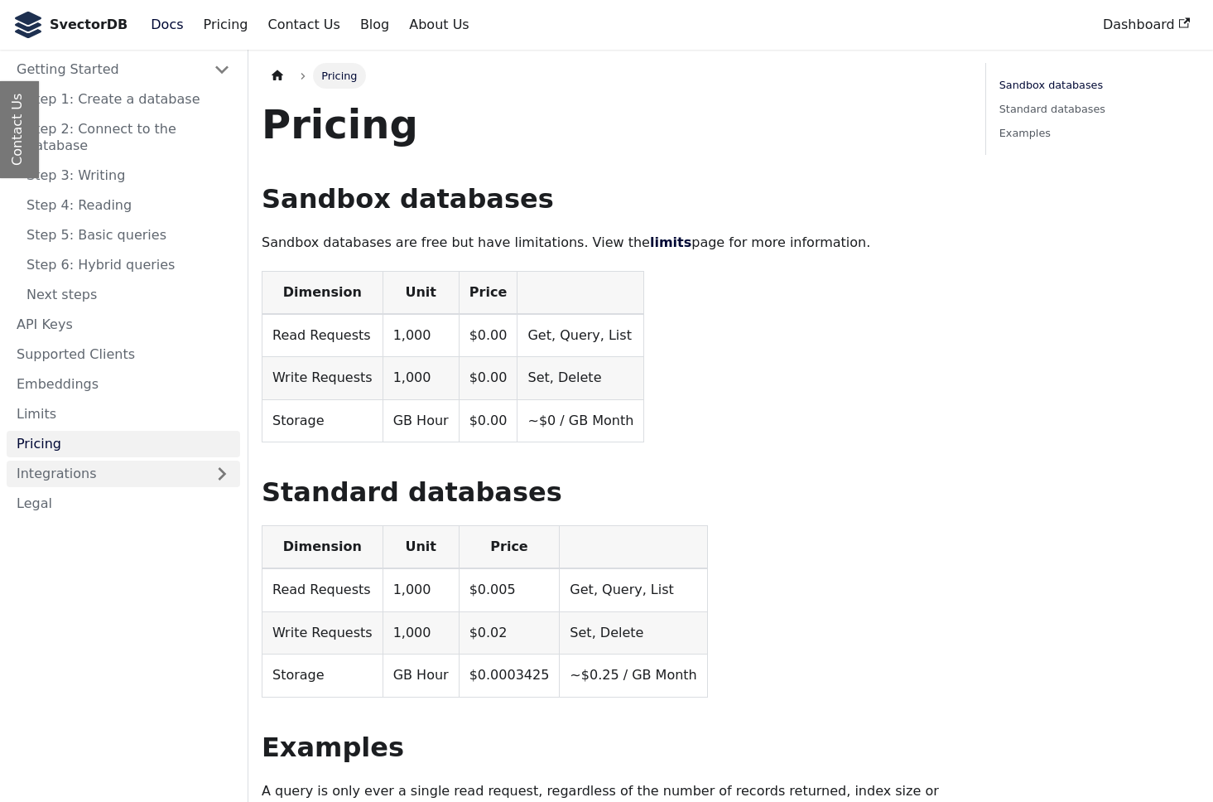
click at [63, 460] on link "Integrations" at bounding box center [124, 473] width 234 height 26
click at [71, 495] on link "CloudFormation" at bounding box center [129, 503] width 224 height 26
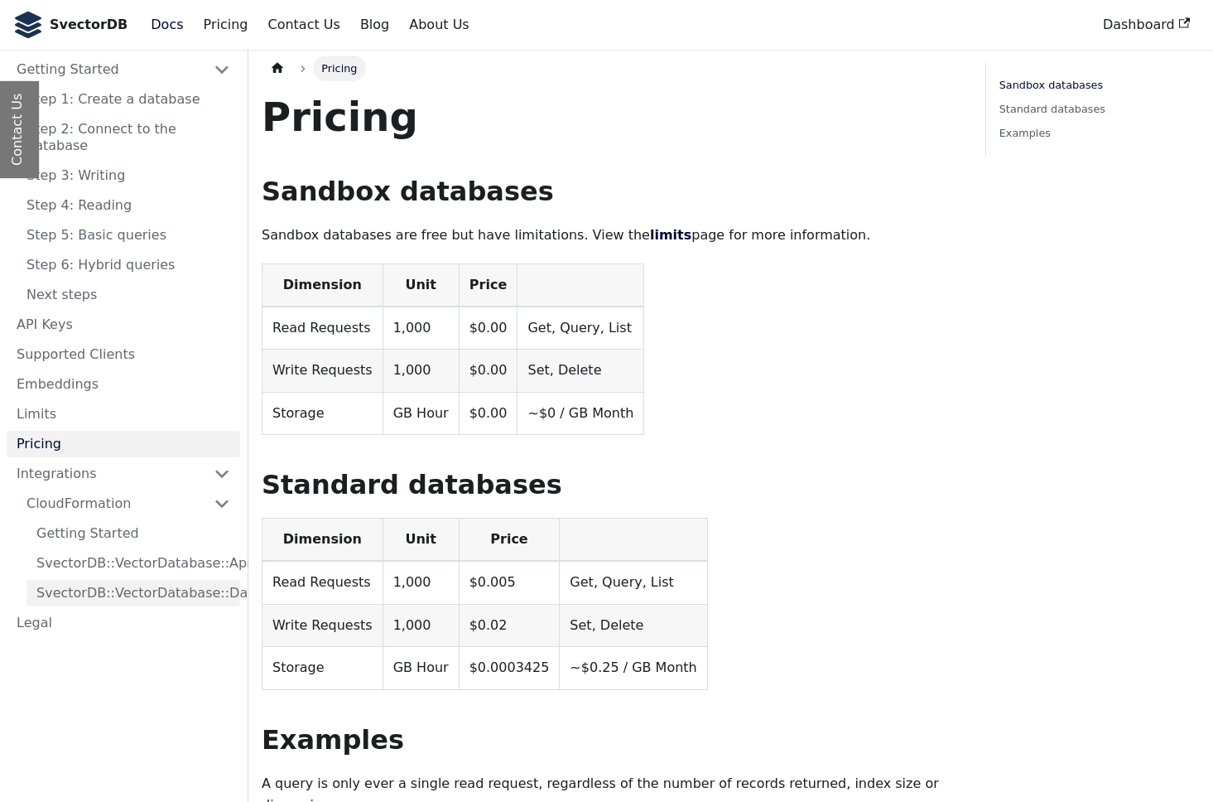
scroll to position [7, 0]
click at [214, 585] on link "SvectorDB::VectorDatabase::Database" at bounding box center [133, 593] width 214 height 26
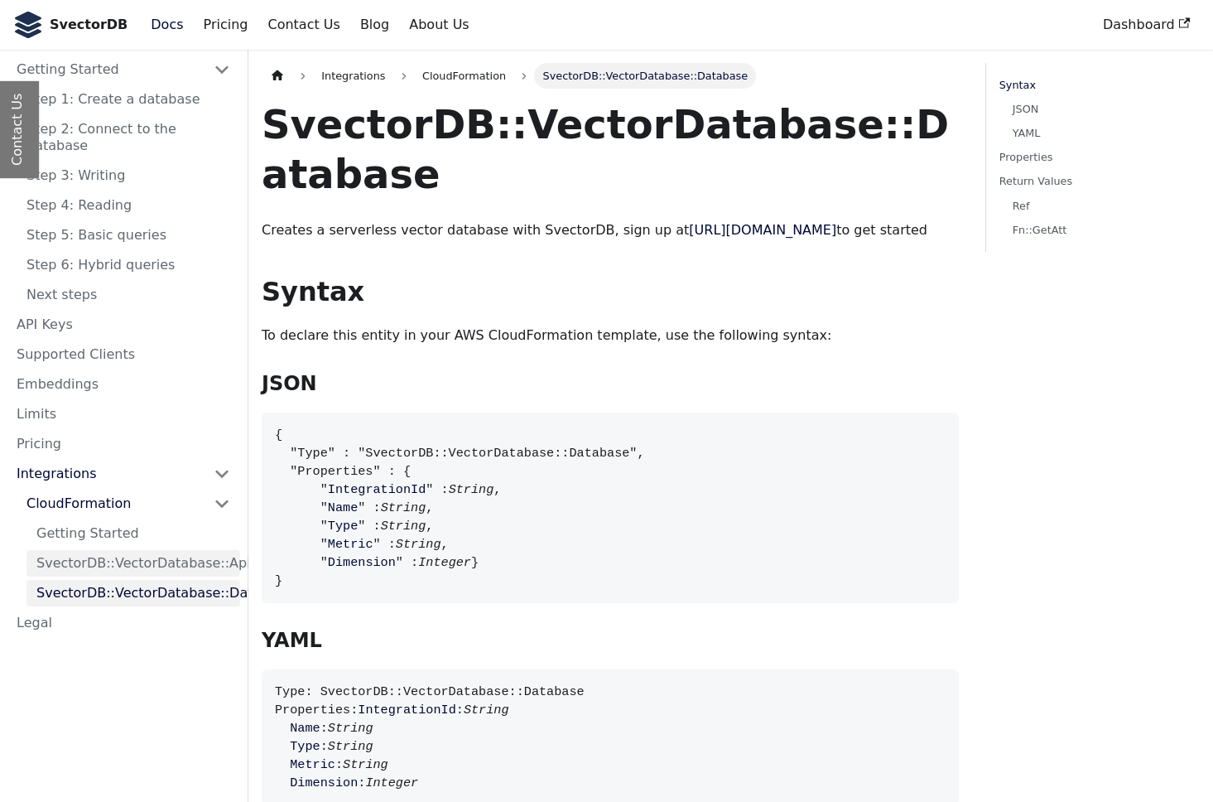
click at [210, 559] on link "SvectorDB::VectorDatabase::ApiKey" at bounding box center [133, 563] width 214 height 26
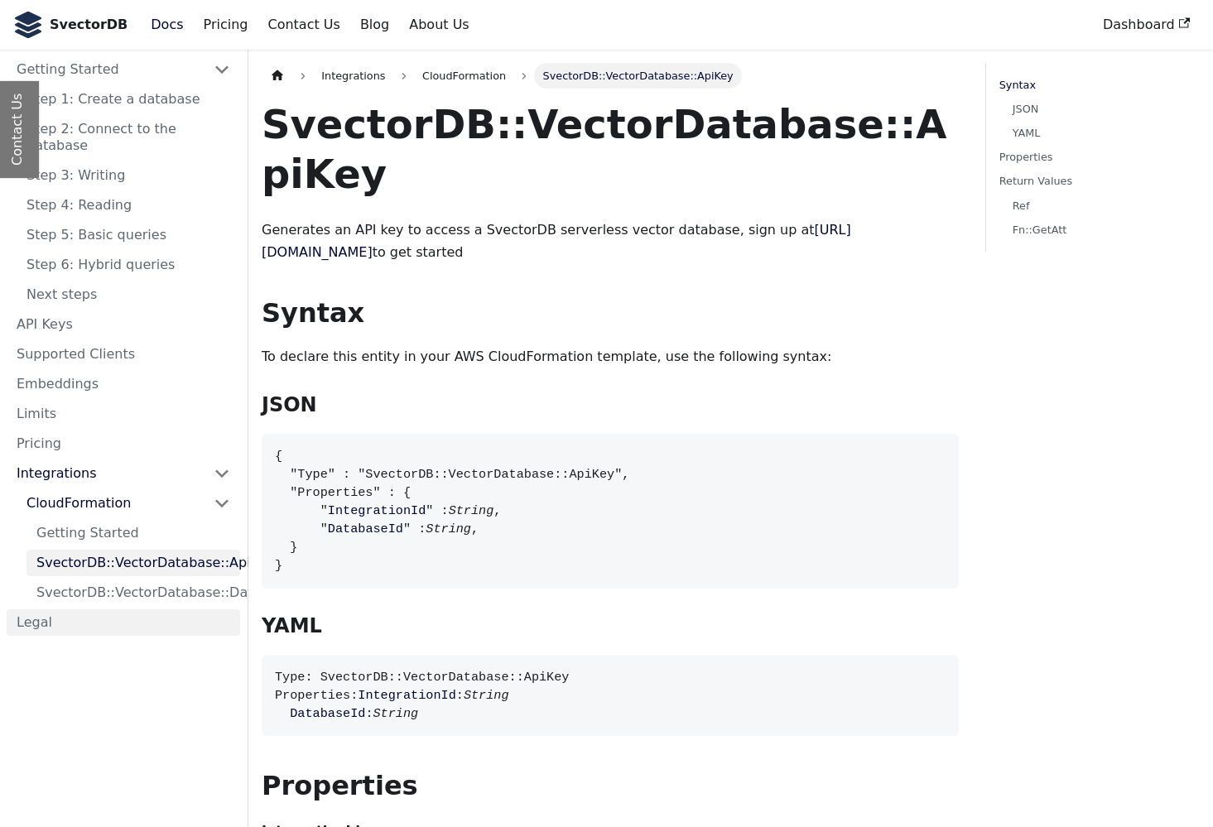
click at [38, 612] on link "Legal" at bounding box center [124, 622] width 234 height 26
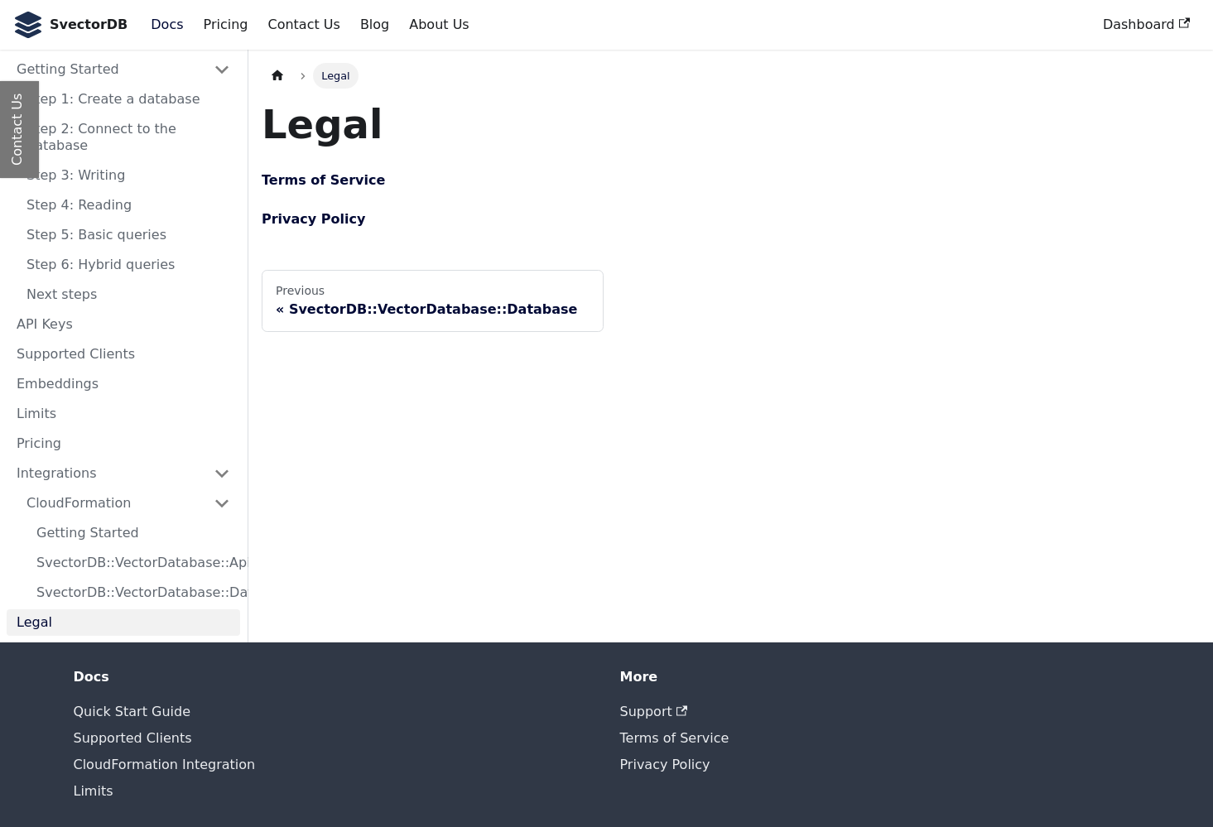
click at [163, 23] on link "Docs" at bounding box center [167, 25] width 52 height 28
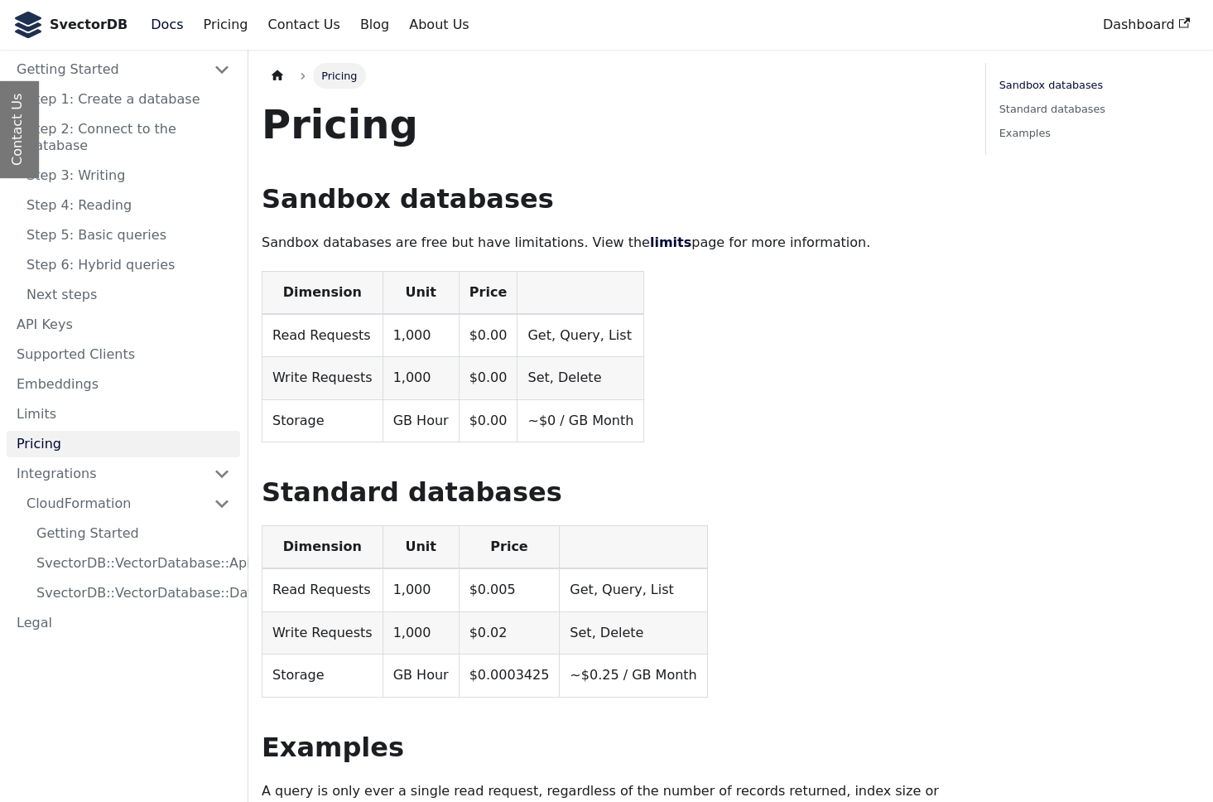
scroll to position [7, 0]
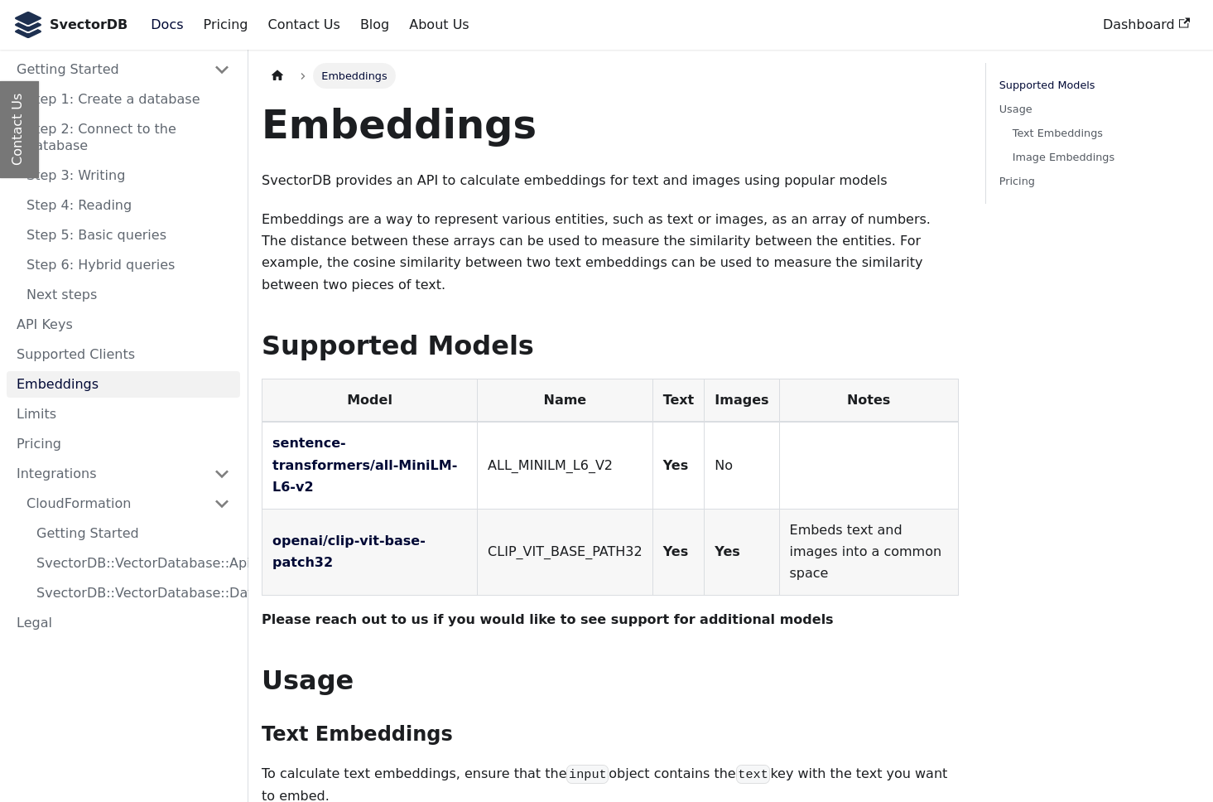
scroll to position [563, 0]
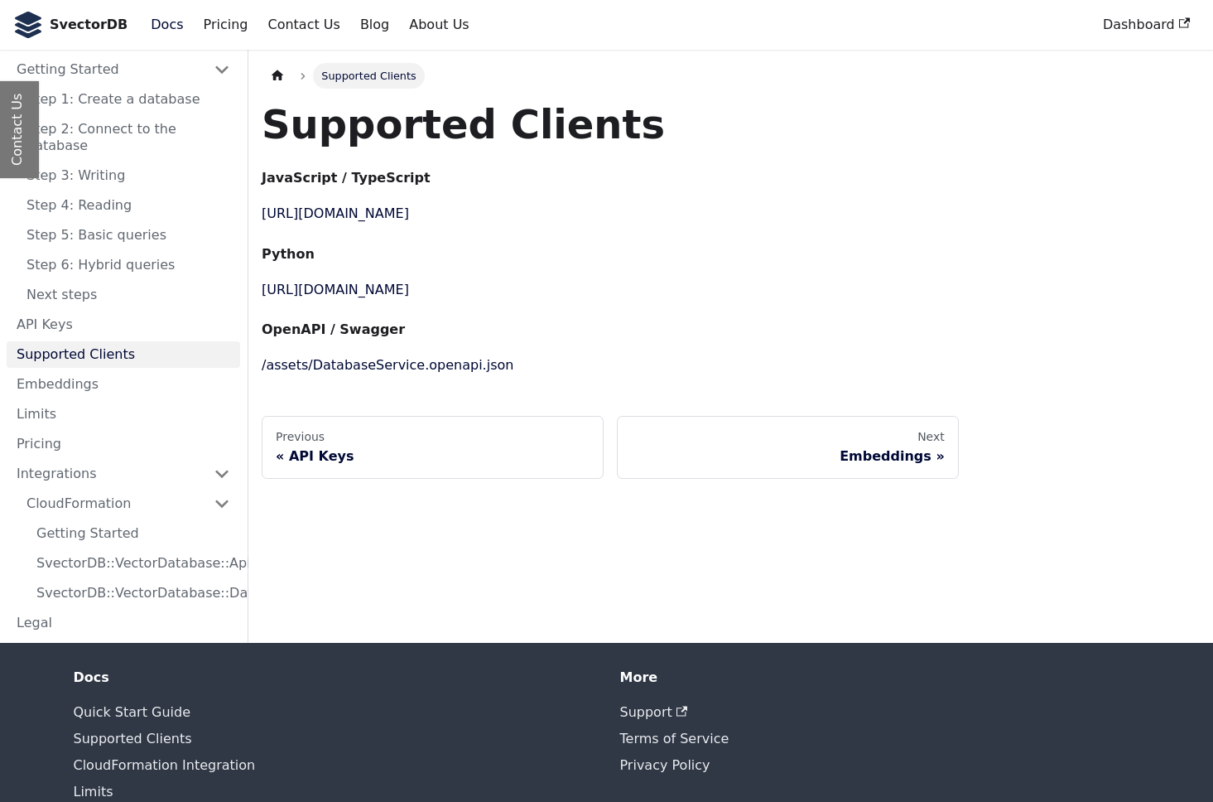
scroll to position [855, 0]
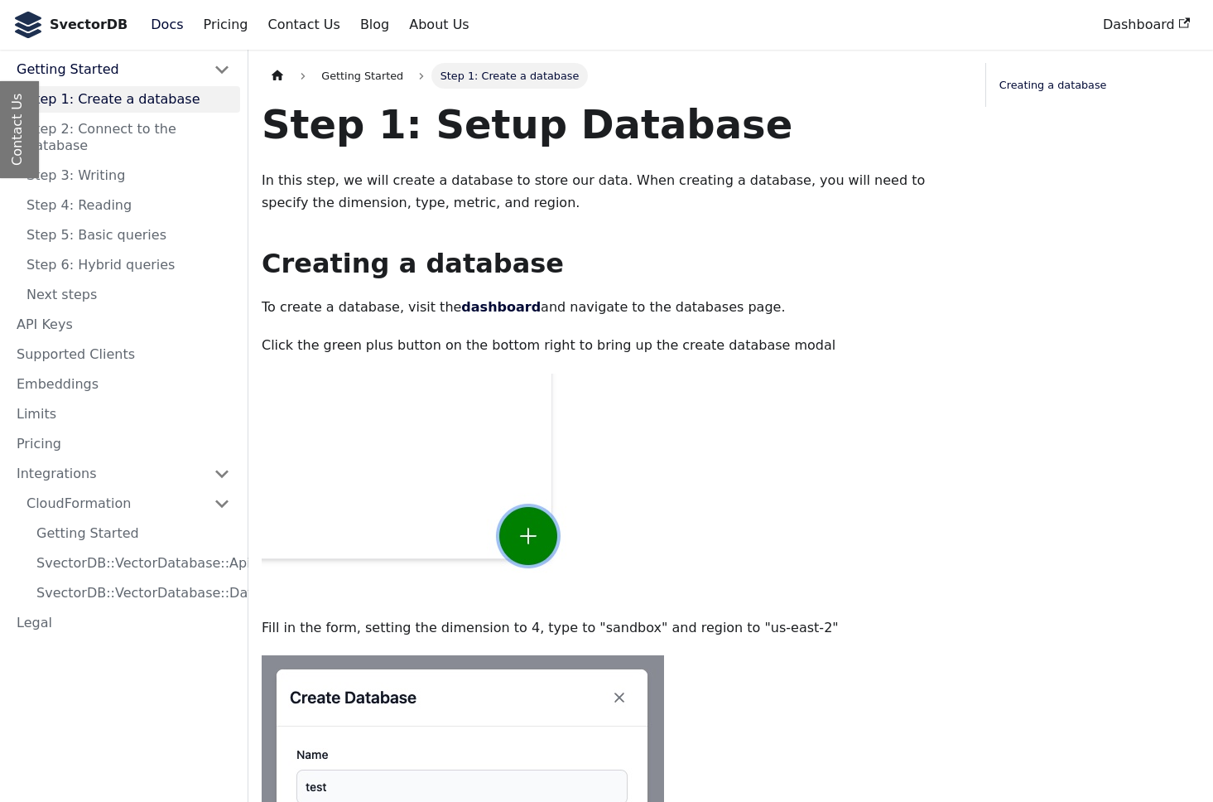
scroll to position [3390, 0]
